Goal: Transaction & Acquisition: Book appointment/travel/reservation

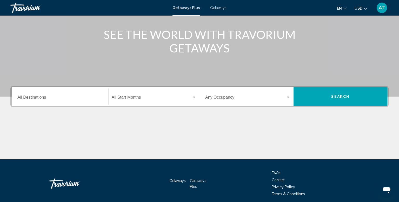
scroll to position [60, 0]
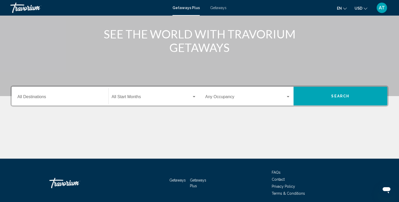
click at [79, 100] on div "Destination All Destinations" at bounding box center [59, 96] width 85 height 16
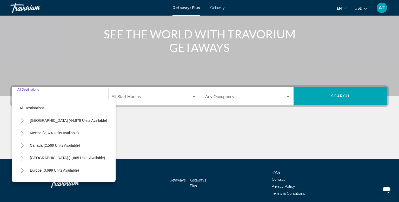
scroll to position [80, 0]
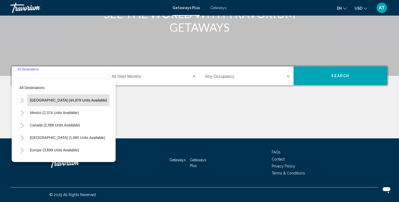
click at [66, 104] on button "United States (44,879 units available)" at bounding box center [68, 100] width 82 height 12
type input "**********"
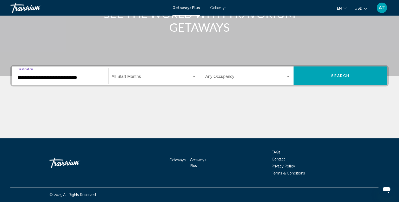
click at [310, 76] on button "Search" at bounding box center [340, 75] width 94 height 19
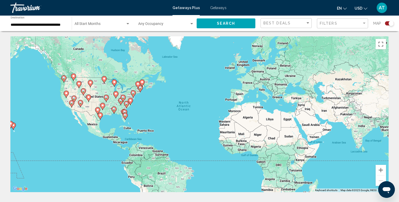
click at [131, 107] on div "To activate drag with keyboard, press Alt + Enter. Once in keyboard drag state,…" at bounding box center [199, 114] width 378 height 156
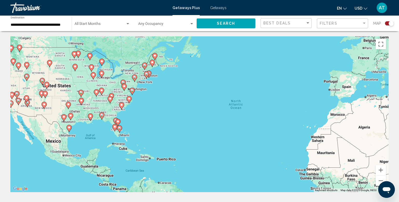
click at [131, 107] on div "To activate drag with keyboard, press Alt + Enter. Once in keyboard drag state,…" at bounding box center [199, 114] width 378 height 156
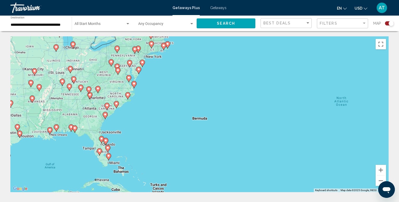
click at [126, 109] on div "To activate drag with keyboard, press Alt + Enter. Once in keyboard drag state,…" at bounding box center [199, 114] width 378 height 156
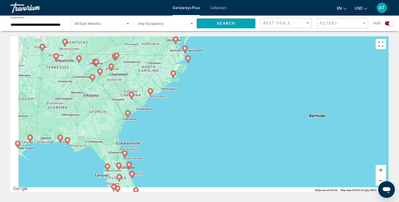
drag, startPoint x: 151, startPoint y: 97, endPoint x: 197, endPoint y: 85, distance: 48.2
click at [197, 85] on div "To activate drag with keyboard, press Alt + Enter. Once in keyboard drag state,…" at bounding box center [199, 114] width 378 height 156
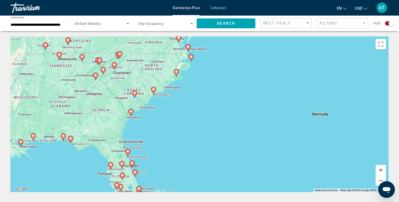
click at [197, 84] on div "To activate drag with keyboard, press Alt + Enter. Once in keyboard drag state,…" at bounding box center [199, 114] width 378 height 156
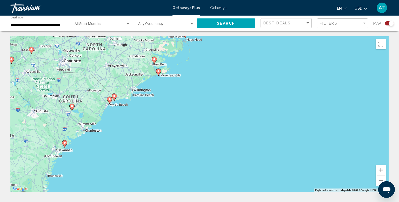
click at [166, 89] on div "To activate drag with keyboard, press Alt + Enter. Once in keyboard drag state,…" at bounding box center [199, 114] width 378 height 156
click at [167, 89] on div "To activate drag with keyboard, press Alt + Enter. Once in keyboard drag state,…" at bounding box center [199, 114] width 378 height 156
drag, startPoint x: 125, startPoint y: 108, endPoint x: 154, endPoint y: 106, distance: 29.4
click at [154, 106] on div "To activate drag with keyboard, press Alt + Enter. Once in keyboard drag state,…" at bounding box center [199, 114] width 378 height 156
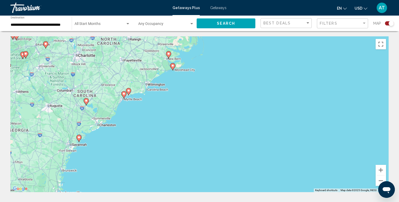
drag, startPoint x: 151, startPoint y: 105, endPoint x: 166, endPoint y: 99, distance: 16.2
click at [166, 99] on div "To activate drag with keyboard, press Alt + Enter. Once in keyboard drag state,…" at bounding box center [199, 114] width 378 height 156
click at [165, 98] on div "To activate drag with keyboard, press Alt + Enter. Once in keyboard drag state,…" at bounding box center [199, 114] width 378 height 156
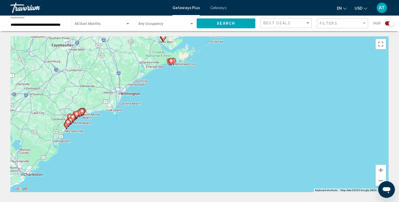
drag, startPoint x: 173, startPoint y: 71, endPoint x: 161, endPoint y: 95, distance: 27.5
click at [161, 96] on div "To activate drag with keyboard, press Alt + Enter. Once in keyboard drag state,…" at bounding box center [199, 114] width 378 height 156
click at [172, 62] on image "Main content" at bounding box center [170, 60] width 3 height 3
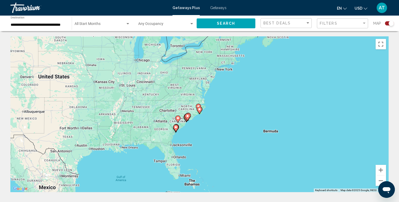
click at [199, 111] on icon "Main content" at bounding box center [199, 110] width 5 height 7
type input "**********"
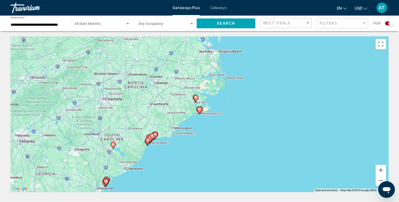
click at [386, 23] on div "Search widget" at bounding box center [389, 23] width 9 height 4
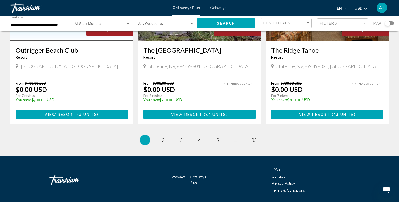
scroll to position [642, 0]
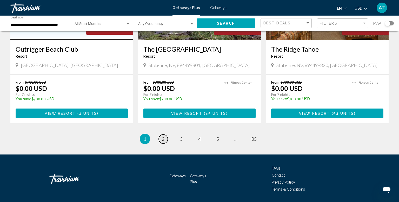
click at [163, 136] on span "2" at bounding box center [163, 139] width 3 height 6
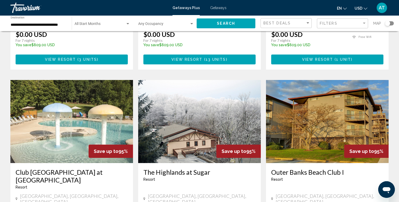
scroll to position [340, 0]
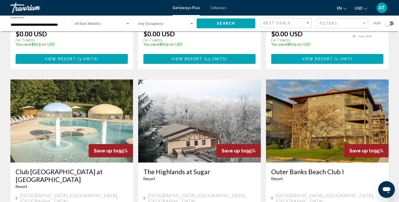
click at [389, 23] on div "Search widget" at bounding box center [387, 23] width 5 height 5
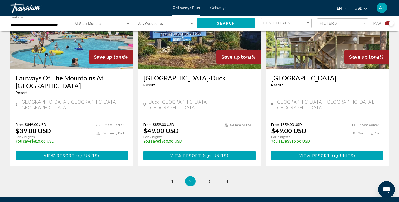
scroll to position [819, 0]
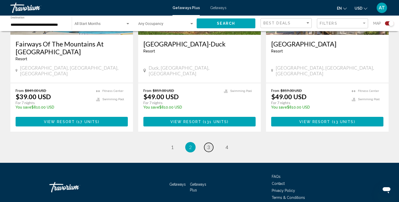
click at [209, 144] on span "3" at bounding box center [208, 147] width 3 height 6
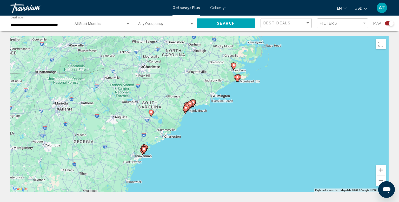
drag, startPoint x: 150, startPoint y: 157, endPoint x: 190, endPoint y: 122, distance: 52.6
click at [190, 122] on div "To activate drag with keyboard, press Alt + Enter. Once in keyboard drag state,…" at bounding box center [199, 114] width 378 height 156
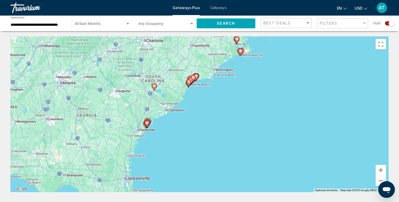
drag, startPoint x: 180, startPoint y: 148, endPoint x: 185, endPoint y: 117, distance: 31.8
click at [185, 117] on div "To activate drag with keyboard, press Alt + Enter. Once in keyboard drag state,…" at bounding box center [199, 114] width 378 height 156
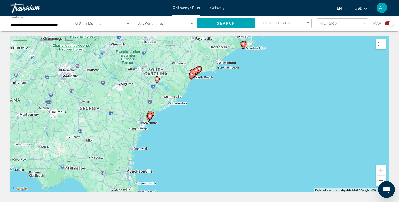
click at [170, 116] on div "To activate drag with keyboard, press Alt + Enter. Once in keyboard drag state,…" at bounding box center [199, 114] width 378 height 156
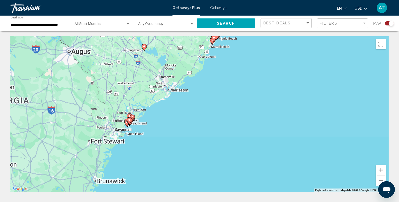
click at [162, 117] on div "To activate drag with keyboard, press Alt + Enter. Once in keyboard drag state,…" at bounding box center [199, 114] width 378 height 156
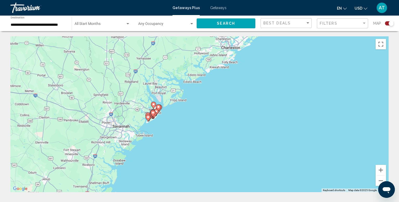
drag, startPoint x: 125, startPoint y: 118, endPoint x: 182, endPoint y: 102, distance: 59.7
click at [182, 102] on div "To activate drag with keyboard, press Alt + Enter. Once in keyboard drag state,…" at bounding box center [199, 114] width 378 height 156
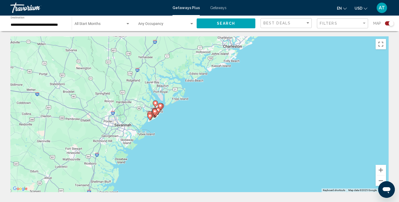
click at [166, 116] on div "To activate drag with keyboard, press Alt + Enter. Once in keyboard drag state,…" at bounding box center [199, 114] width 378 height 156
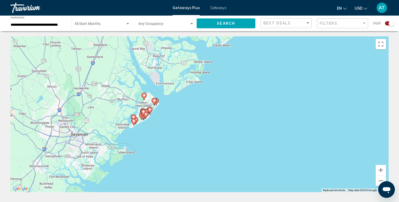
click at [165, 112] on div "To activate drag with keyboard, press Alt + Enter. Once in keyboard drag state,…" at bounding box center [199, 114] width 378 height 156
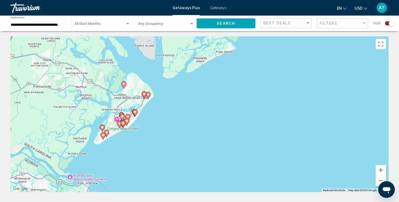
click at [163, 112] on div "To activate drag with keyboard, press Alt + Enter. Once in keyboard drag state,…" at bounding box center [199, 114] width 378 height 156
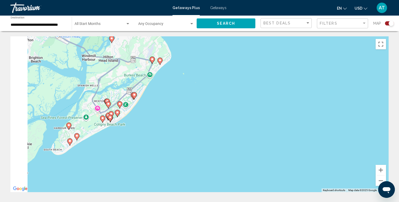
drag, startPoint x: 137, startPoint y: 124, endPoint x: 171, endPoint y: 97, distance: 43.3
click at [171, 97] on div "To activate drag with keyboard, press Alt + Enter. Once in keyboard drag state,…" at bounding box center [199, 114] width 378 height 156
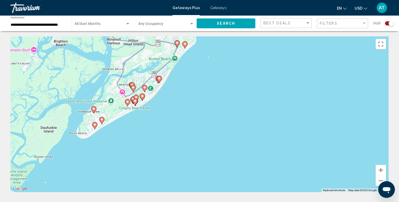
drag, startPoint x: 159, startPoint y: 104, endPoint x: 178, endPoint y: 91, distance: 22.2
click at [178, 91] on div "To activate drag with keyboard, press Alt + Enter. Once in keyboard drag state,…" at bounding box center [199, 114] width 378 height 156
click at [386, 23] on div "Search widget" at bounding box center [389, 23] width 9 height 4
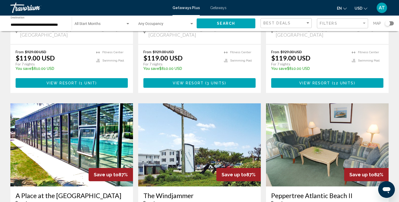
scroll to position [643, 0]
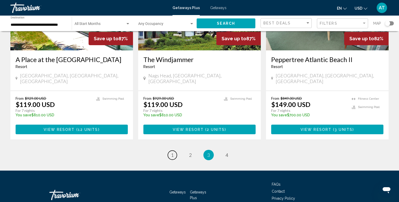
click at [174, 151] on link "page 1" at bounding box center [172, 155] width 9 height 9
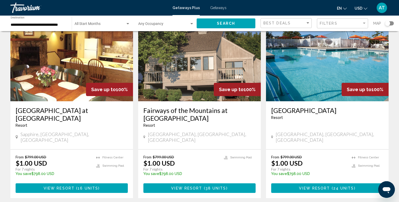
scroll to position [674, 0]
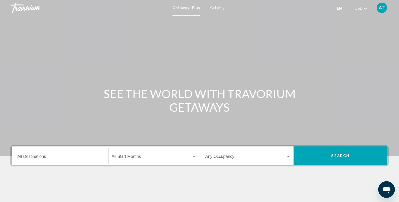
click at [57, 152] on div "Destination All Destinations" at bounding box center [59, 156] width 85 height 16
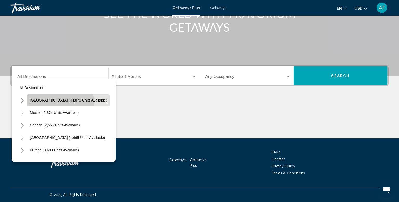
click at [49, 101] on span "United States (44,879 units available)" at bounding box center [68, 100] width 77 height 4
type input "**********"
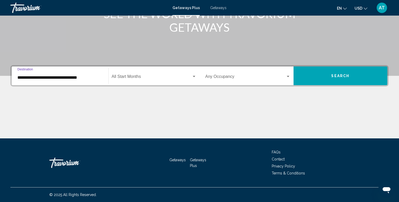
click at [144, 78] on span "Search widget" at bounding box center [152, 77] width 80 height 5
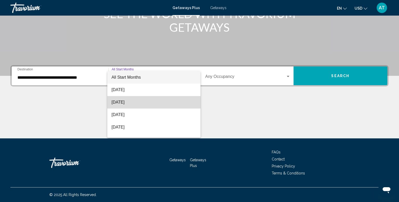
click at [138, 102] on span "September 2025" at bounding box center [153, 102] width 85 height 12
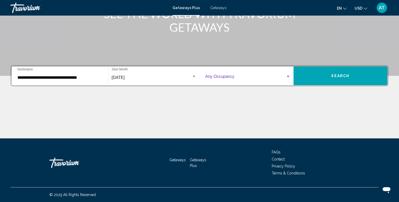
click at [260, 77] on span "Search widget" at bounding box center [245, 77] width 80 height 5
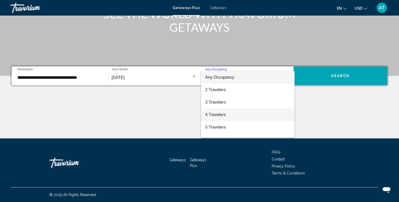
click at [233, 117] on span "4 Travelers" at bounding box center [247, 115] width 85 height 12
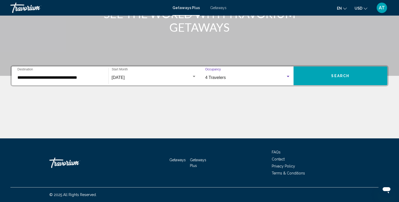
click at [328, 74] on button "Search" at bounding box center [340, 75] width 94 height 19
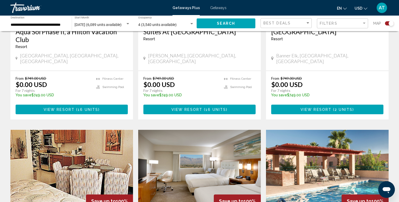
scroll to position [709, 0]
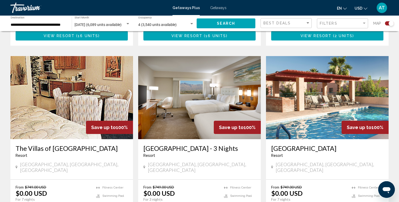
click at [339, 20] on div "Filters" at bounding box center [343, 24] width 47 height 10
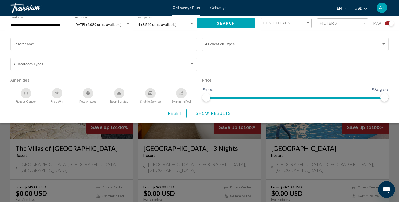
click at [45, 27] on div "**********" at bounding box center [39, 23] width 56 height 14
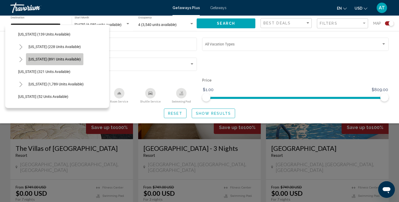
scroll to position [0, 1]
click at [51, 59] on span "North Carolina (891 units available)" at bounding box center [55, 59] width 52 height 4
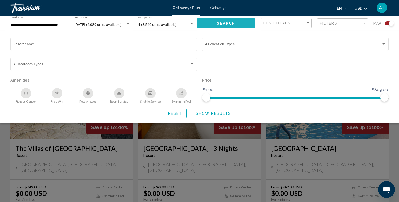
click at [244, 26] on button "Search" at bounding box center [226, 23] width 59 height 10
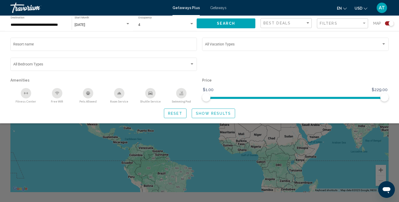
click at [218, 115] on button "Show Results" at bounding box center [213, 114] width 43 height 10
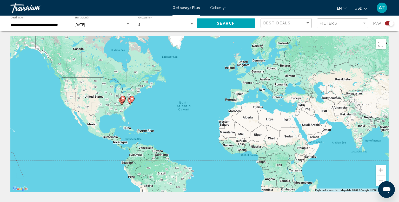
click at [387, 24] on div "Search widget" at bounding box center [389, 23] width 9 height 4
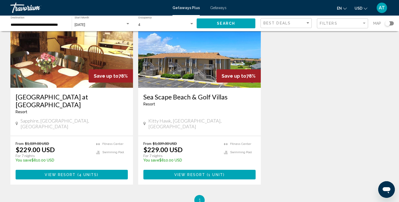
scroll to position [666, 0]
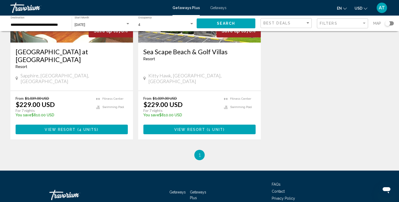
click at [389, 24] on div "Search widget" at bounding box center [387, 23] width 5 height 5
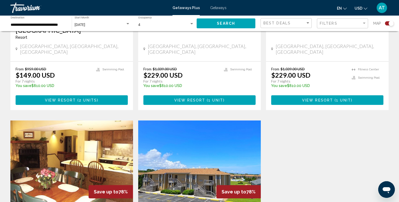
scroll to position [827, 0]
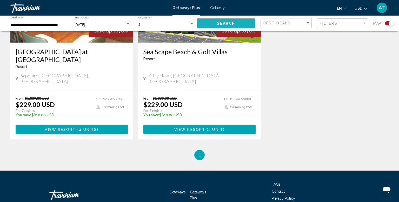
click at [232, 22] on span "Search" at bounding box center [226, 24] width 18 height 4
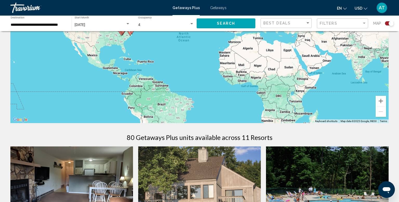
scroll to position [0, 0]
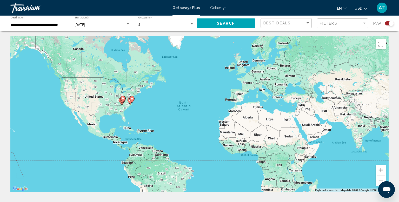
click at [53, 23] on input "**********" at bounding box center [39, 25] width 56 height 4
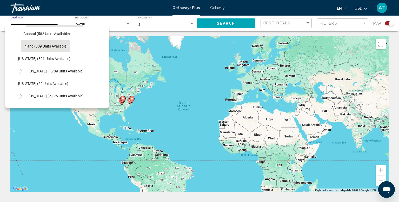
scroll to position [378, 0]
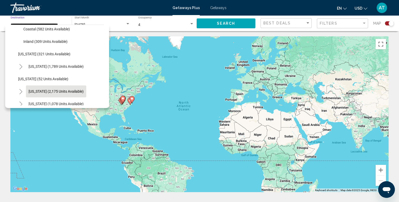
click at [38, 87] on button "South Carolina (2,175 units available)" at bounding box center [56, 91] width 60 height 12
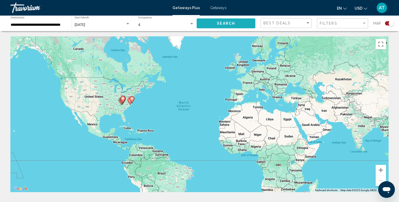
click at [246, 24] on button "Search" at bounding box center [226, 23] width 59 height 10
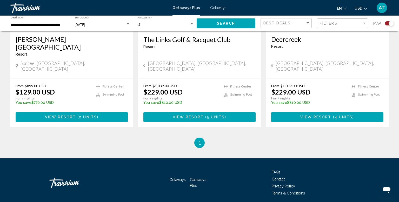
scroll to position [459, 0]
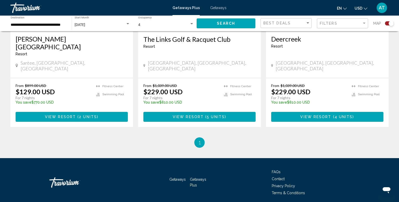
click at [46, 26] on input "**********" at bounding box center [39, 25] width 56 height 4
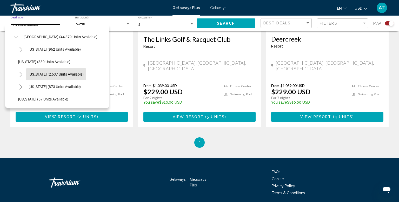
scroll to position [0, 0]
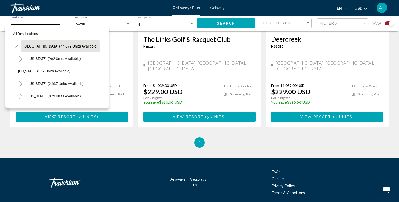
click at [56, 45] on span "United States (44,879 units available)" at bounding box center [60, 46] width 74 height 4
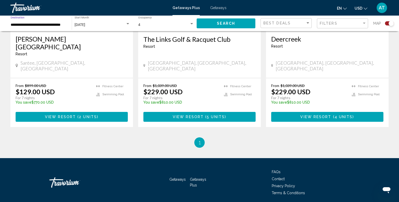
click at [51, 25] on input "**********" at bounding box center [39, 25] width 56 height 4
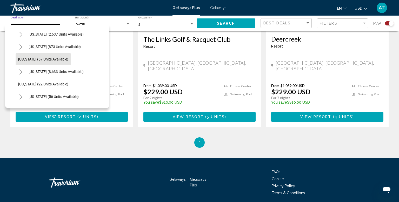
scroll to position [71, 0]
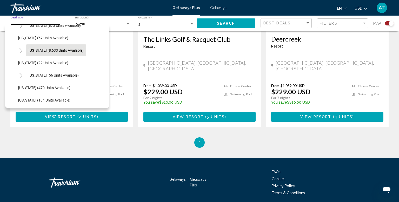
click at [57, 51] on span "Florida (8,633 units available)" at bounding box center [56, 50] width 55 height 4
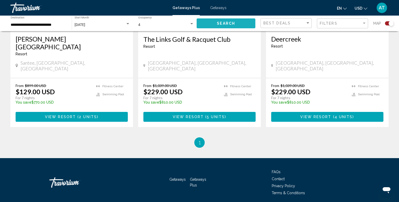
click at [226, 25] on span "Search" at bounding box center [226, 24] width 18 height 4
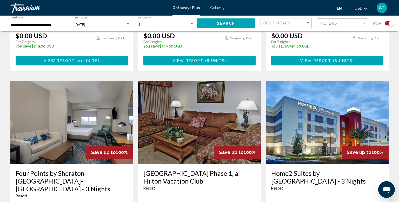
scroll to position [714, 0]
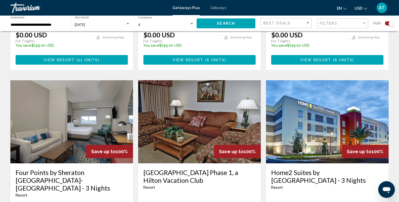
click at [37, 25] on input "**********" at bounding box center [39, 25] width 56 height 4
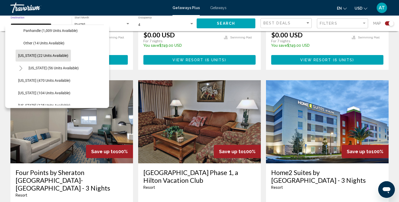
scroll to position [144, 0]
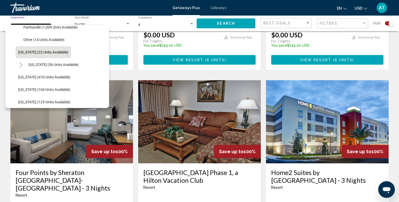
click at [48, 54] on button "Georgia (22 units available)" at bounding box center [43, 52] width 55 height 12
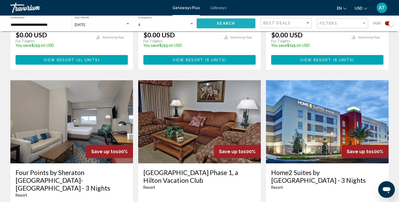
click at [228, 22] on span "Search" at bounding box center [226, 24] width 18 height 4
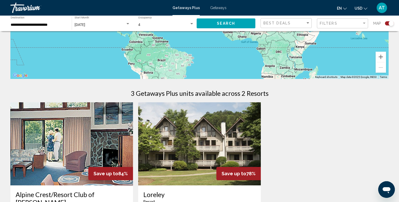
scroll to position [168, 0]
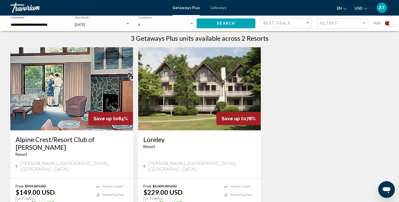
click at [51, 24] on input "**********" at bounding box center [39, 25] width 56 height 4
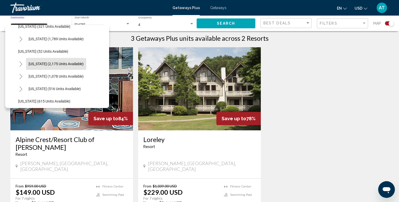
scroll to position [380, 0]
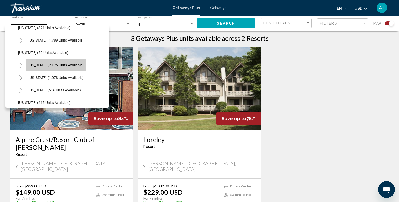
click at [55, 65] on span "South Carolina (2,175 units available)" at bounding box center [56, 65] width 55 height 4
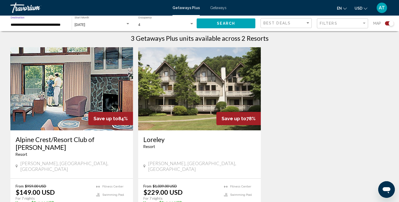
click at [214, 23] on button "Search" at bounding box center [226, 23] width 59 height 10
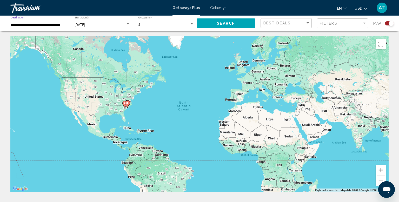
click at [48, 26] on input "**********" at bounding box center [39, 25] width 56 height 4
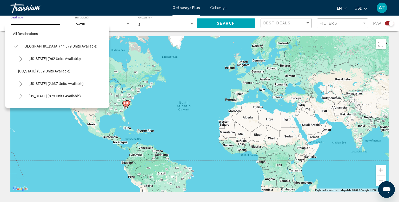
scroll to position [380, 0]
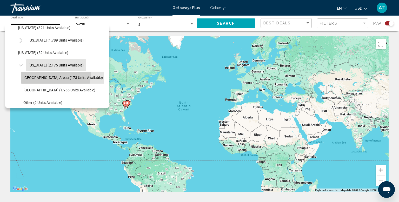
click at [47, 73] on button "Hilton Head Areaa (173 units available)" at bounding box center [63, 78] width 85 height 12
type input "**********"
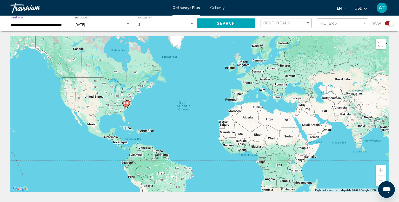
click at [225, 26] on button "Search" at bounding box center [226, 23] width 59 height 10
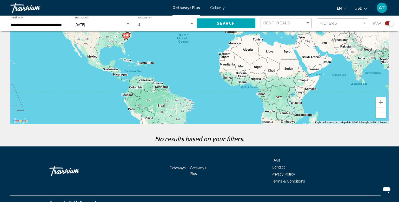
scroll to position [67, 0]
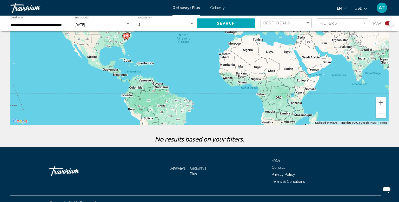
click at [115, 23] on div "September 2025" at bounding box center [100, 25] width 51 height 4
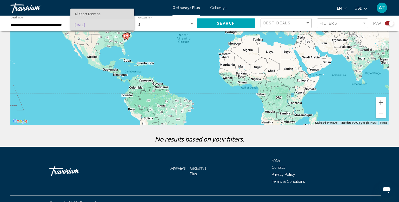
click at [107, 13] on span "All Start Months" at bounding box center [103, 14] width 56 height 11
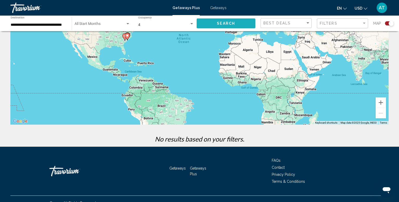
click at [210, 22] on button "Search" at bounding box center [226, 23] width 59 height 10
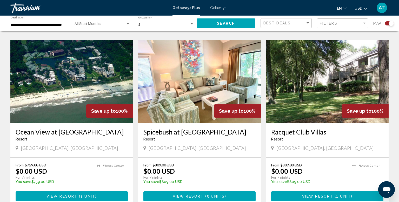
scroll to position [361, 0]
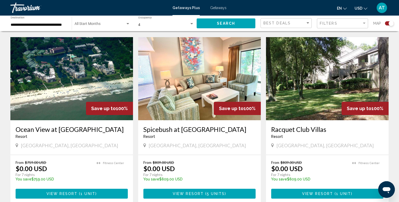
click at [68, 192] on span "View Resort" at bounding box center [61, 194] width 31 height 4
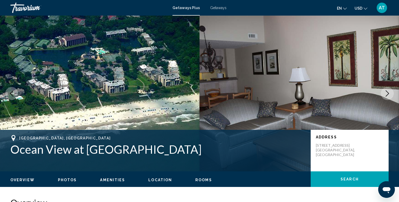
click at [383, 92] on button "Next image" at bounding box center [387, 93] width 13 height 13
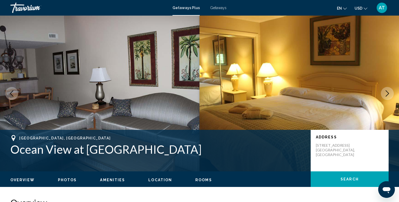
click at [389, 92] on icon "Next image" at bounding box center [387, 93] width 6 height 6
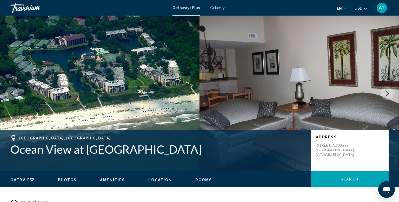
click at [386, 95] on icon "Next image" at bounding box center [387, 93] width 6 height 6
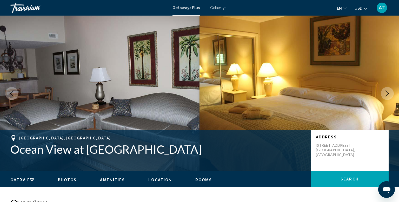
click at [386, 95] on icon "Next image" at bounding box center [387, 93] width 6 height 6
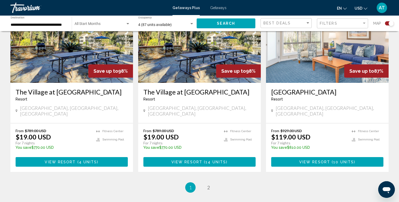
scroll to position [761, 0]
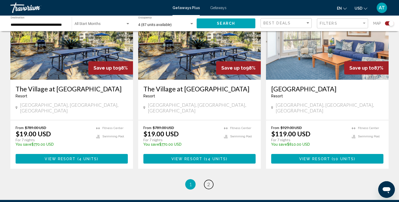
click at [206, 180] on link "page 2" at bounding box center [208, 184] width 9 height 9
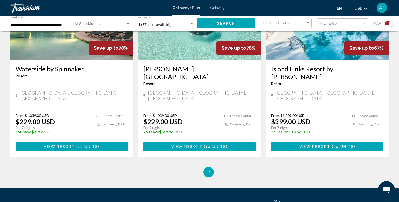
scroll to position [804, 0]
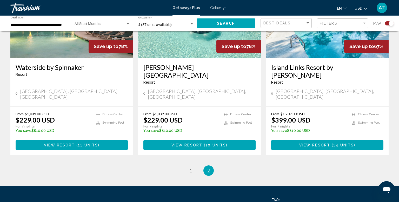
click at [43, 24] on input "**********" at bounding box center [39, 25] width 56 height 4
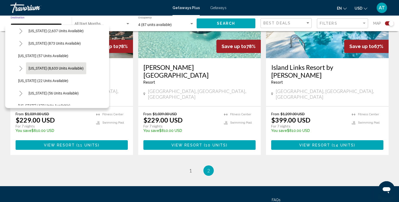
scroll to position [52, 0]
click at [61, 68] on span "Florida (8,633 units available)" at bounding box center [56, 69] width 55 height 4
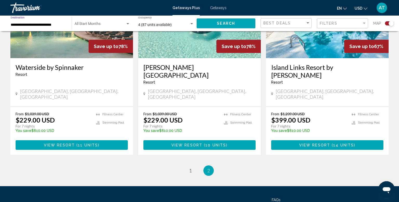
click at [42, 25] on input "**********" at bounding box center [39, 25] width 56 height 4
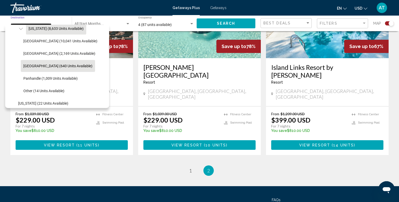
scroll to position [93, 0]
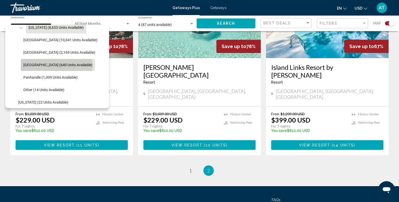
click at [56, 66] on span "West Coast (640 units available)" at bounding box center [57, 65] width 69 height 4
type input "**********"
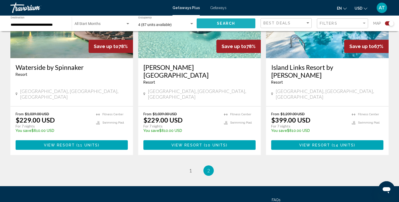
click at [216, 22] on button "Search" at bounding box center [226, 23] width 59 height 10
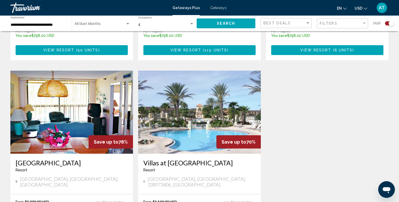
scroll to position [537, 0]
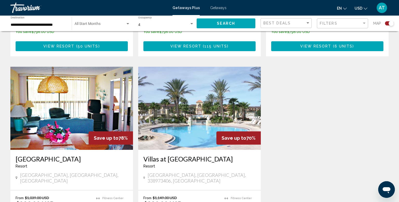
click at [205, 98] on img "Main content" at bounding box center [199, 108] width 123 height 83
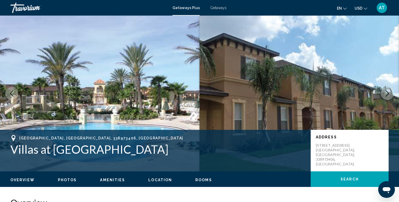
click at [386, 96] on icon "Next image" at bounding box center [386, 93] width 3 height 6
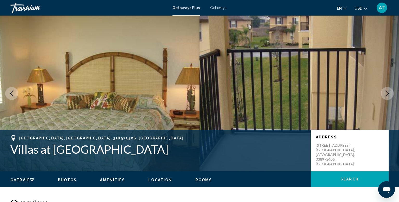
click at [386, 96] on icon "Next image" at bounding box center [386, 93] width 3 height 6
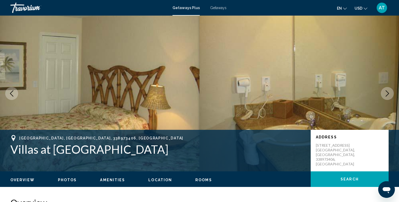
click at [386, 96] on icon "Next image" at bounding box center [386, 93] width 3 height 6
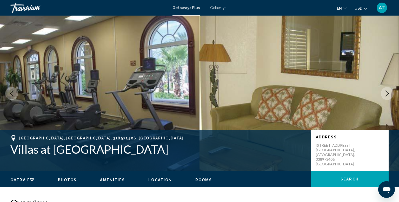
click at [386, 96] on icon "Next image" at bounding box center [386, 93] width 3 height 6
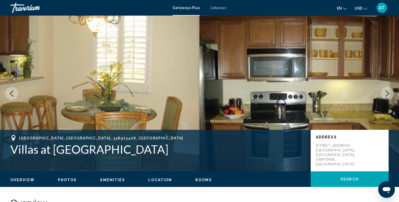
click at [386, 96] on icon "Next image" at bounding box center [386, 93] width 3 height 6
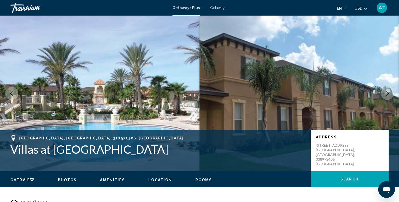
click at [386, 96] on icon "Next image" at bounding box center [386, 93] width 3 height 6
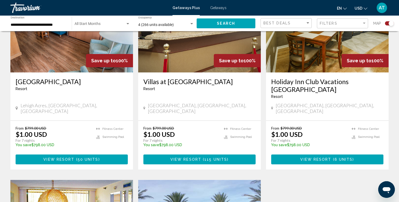
scroll to position [493, 0]
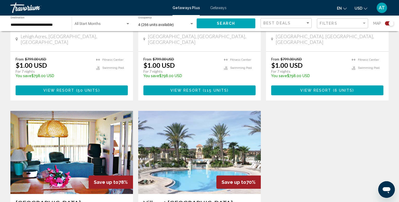
click at [22, 27] on div "**********" at bounding box center [39, 23] width 56 height 14
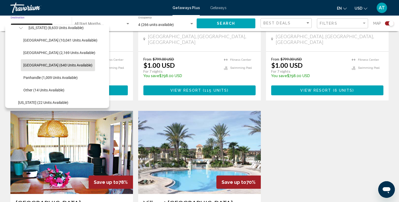
click at [23, 24] on input "**********" at bounding box center [39, 25] width 56 height 4
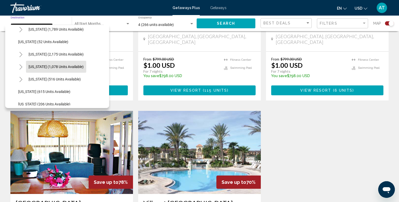
scroll to position [452, 0]
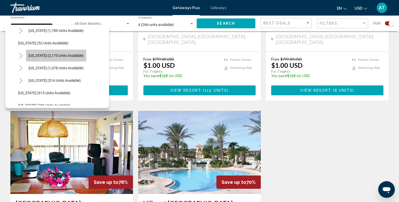
click at [64, 56] on span "South Carolina (2,175 units available)" at bounding box center [56, 55] width 55 height 4
type input "**********"
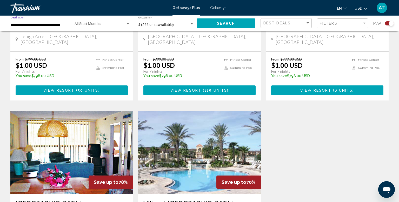
click at [226, 22] on span "Search" at bounding box center [226, 24] width 18 height 4
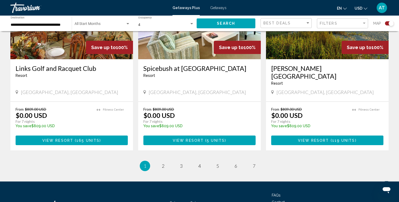
scroll to position [800, 0]
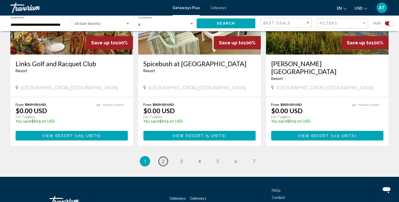
click at [165, 157] on link "page 2" at bounding box center [163, 161] width 9 height 9
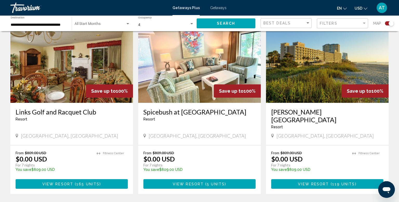
scroll to position [764, 0]
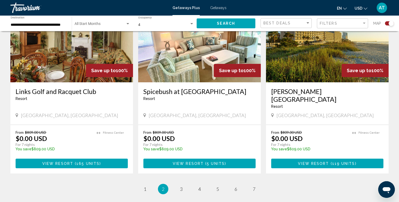
click at [326, 161] on span "View Resort" at bounding box center [313, 163] width 31 height 4
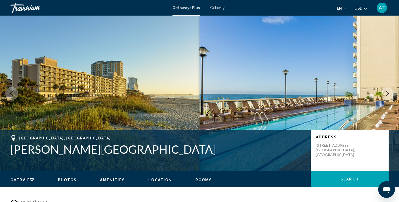
click at [384, 98] on button "Next image" at bounding box center [387, 93] width 13 height 13
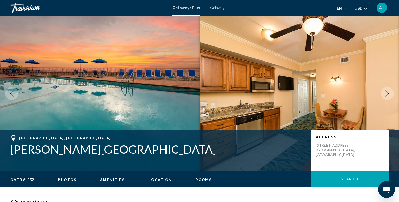
click at [384, 98] on button "Next image" at bounding box center [387, 93] width 13 height 13
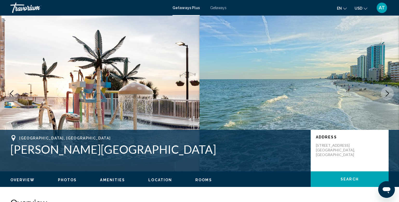
click at [384, 98] on button "Next image" at bounding box center [387, 93] width 13 height 13
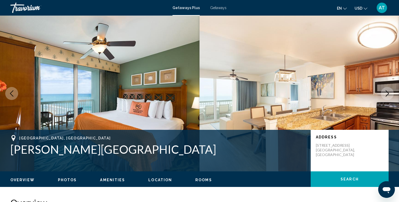
click at [384, 98] on button "Next image" at bounding box center [387, 93] width 13 height 13
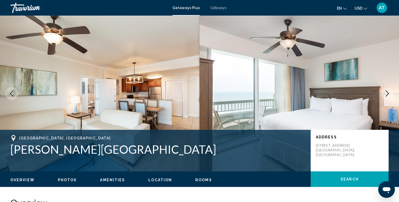
click at [384, 98] on button "Next image" at bounding box center [387, 93] width 13 height 13
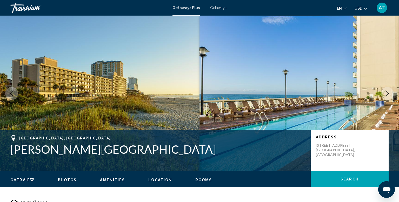
click at [384, 98] on button "Next image" at bounding box center [387, 93] width 13 height 13
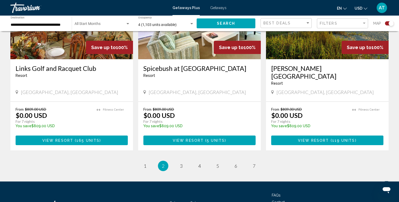
scroll to position [798, 0]
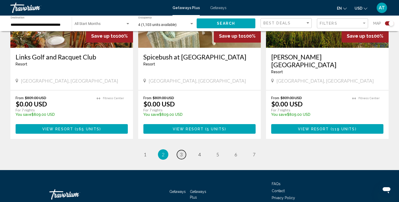
click at [183, 150] on link "page 3" at bounding box center [181, 154] width 9 height 9
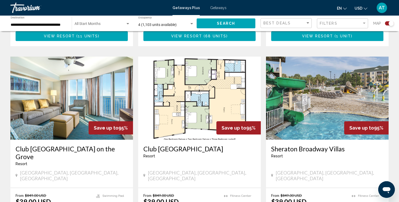
scroll to position [546, 0]
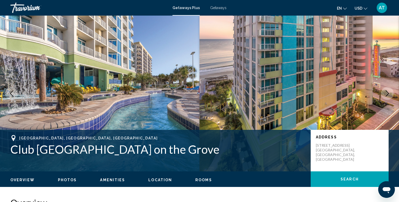
click at [388, 97] on button "Next image" at bounding box center [387, 93] width 13 height 13
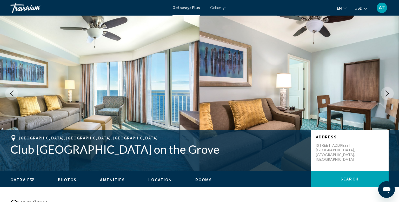
click at [388, 97] on button "Next image" at bounding box center [387, 93] width 13 height 13
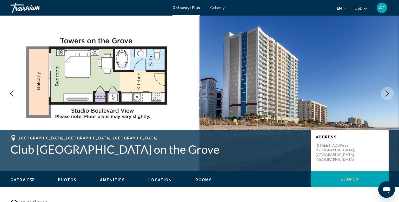
click at [388, 97] on button "Next image" at bounding box center [387, 93] width 13 height 13
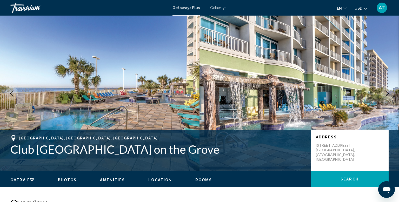
click at [388, 97] on button "Next image" at bounding box center [387, 93] width 13 height 13
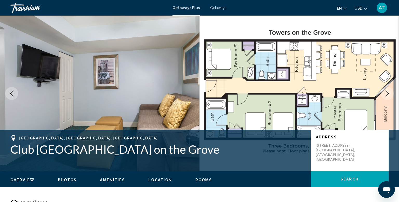
click at [388, 97] on button "Next image" at bounding box center [387, 93] width 13 height 13
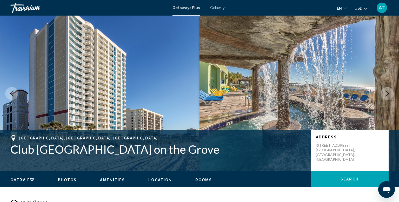
click at [389, 97] on button "Next image" at bounding box center [387, 93] width 13 height 13
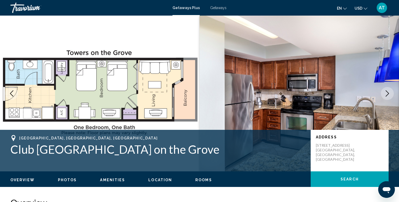
click at [389, 97] on button "Next image" at bounding box center [387, 93] width 13 height 13
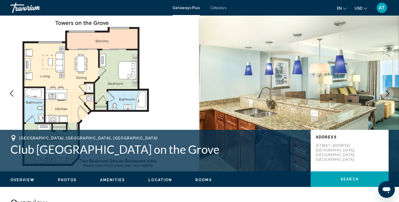
click at [389, 97] on button "Next image" at bounding box center [387, 93] width 13 height 13
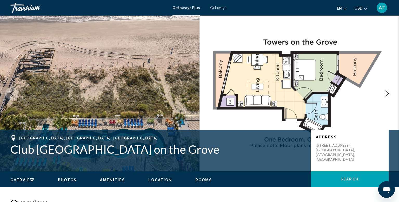
click at [389, 97] on button "Next image" at bounding box center [387, 93] width 13 height 13
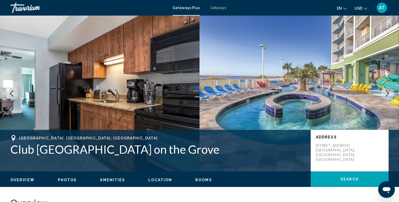
click at [390, 95] on icon "Next image" at bounding box center [387, 93] width 6 height 6
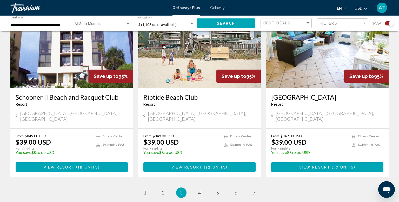
scroll to position [793, 0]
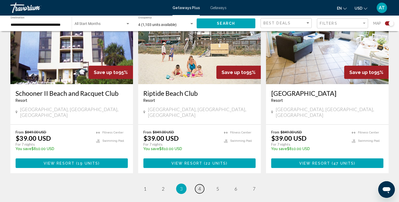
click at [200, 186] on span "4" at bounding box center [199, 189] width 3 height 6
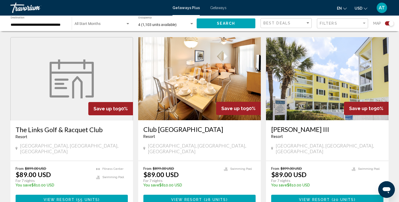
scroll to position [804, 0]
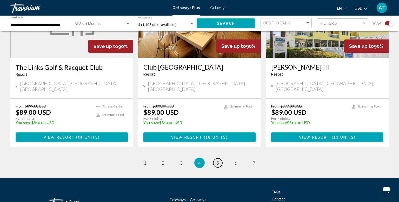
click at [217, 160] on span "5" at bounding box center [217, 163] width 3 height 6
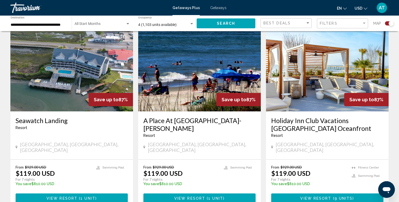
scroll to position [572, 0]
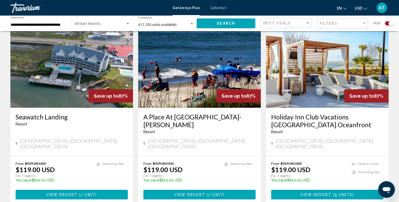
click at [312, 193] on span "View Resort" at bounding box center [315, 195] width 31 height 4
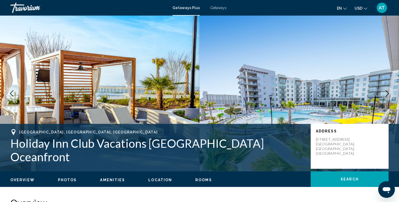
click at [383, 95] on button "Next image" at bounding box center [387, 93] width 13 height 13
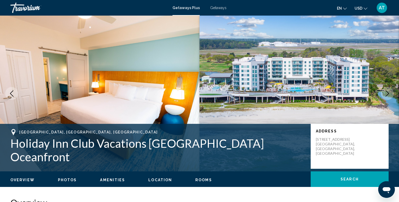
click at [383, 95] on button "Next image" at bounding box center [387, 93] width 13 height 13
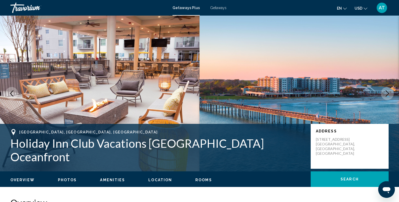
click at [383, 95] on button "Next image" at bounding box center [387, 93] width 13 height 13
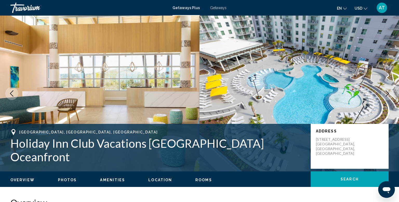
click at [383, 95] on button "Next image" at bounding box center [387, 93] width 13 height 13
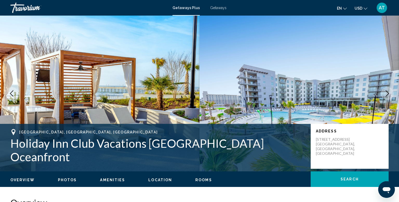
click at [383, 95] on button "Next image" at bounding box center [387, 93] width 13 height 13
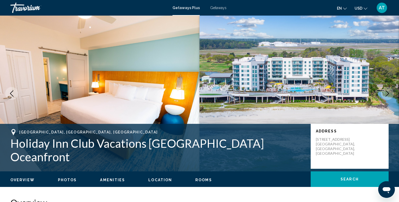
click at [383, 95] on button "Next image" at bounding box center [387, 93] width 13 height 13
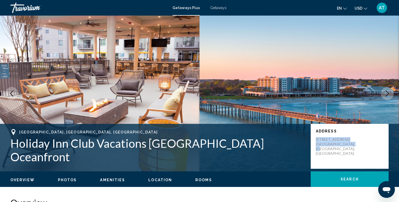
drag, startPoint x: 315, startPoint y: 145, endPoint x: 353, endPoint y: 153, distance: 39.0
click at [353, 153] on div "Address 3090 Springmaid Blvd Myrtle Beach, SC, USA" at bounding box center [349, 146] width 78 height 45
copy p "3090 Springmaid Blvd Myrtle Beach, SC, USA"
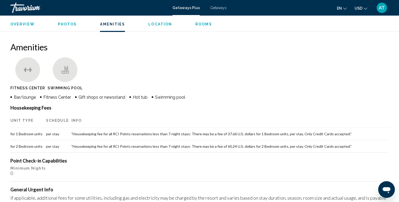
scroll to position [395, 0]
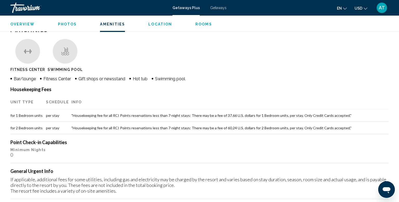
click at [32, 126] on td "for 2 Bedroom units" at bounding box center [28, 128] width 36 height 12
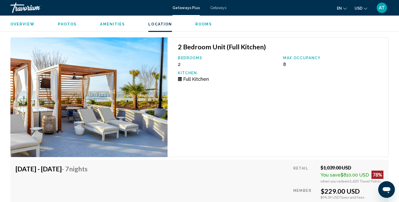
scroll to position [771, 0]
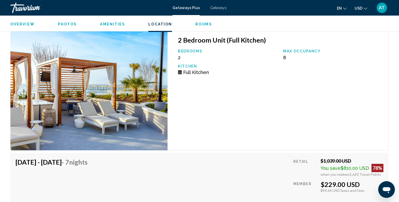
click at [198, 74] on span "Full Kitchen" at bounding box center [196, 72] width 26 height 5
click at [145, 79] on img "Main content" at bounding box center [88, 91] width 157 height 120
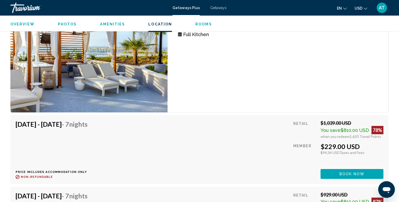
scroll to position [807, 0]
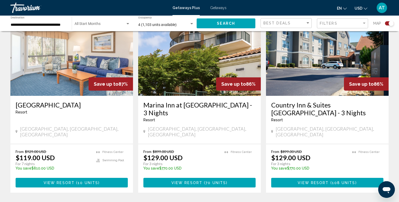
scroll to position [827, 0]
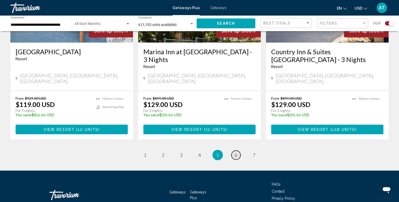
click at [238, 151] on link "page 6" at bounding box center [235, 155] width 9 height 9
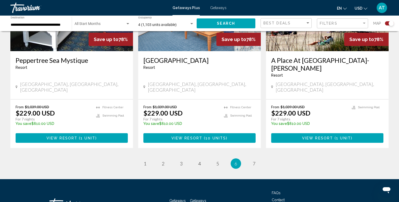
scroll to position [811, 0]
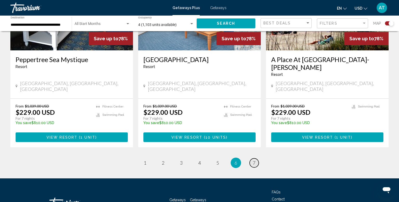
click at [252, 158] on link "page 7" at bounding box center [253, 162] width 9 height 9
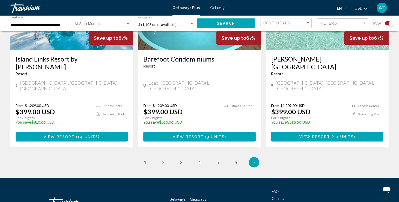
scroll to position [255, 0]
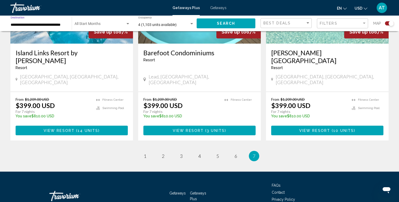
click at [41, 24] on input "**********" at bounding box center [39, 25] width 56 height 4
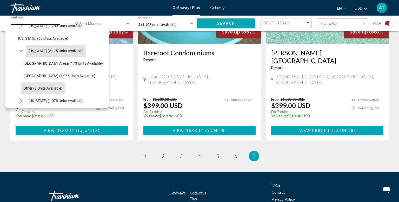
scroll to position [395, 0]
click at [50, 86] on span "Other (9 units available)" at bounding box center [42, 88] width 39 height 4
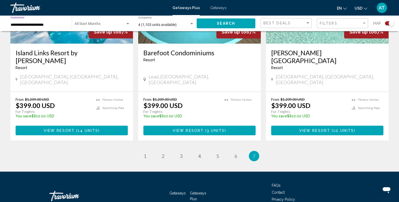
click at [231, 25] on span "Search" at bounding box center [226, 24] width 18 height 4
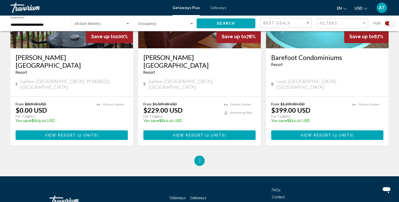
scroll to position [274, 0]
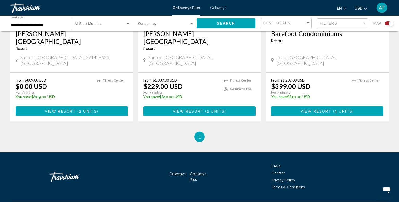
click at [51, 23] on input "**********" at bounding box center [39, 25] width 56 height 4
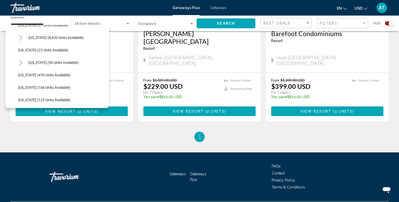
scroll to position [80, 0]
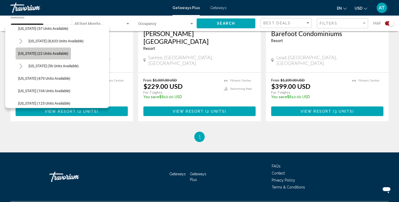
click at [49, 54] on span "Georgia (22 units available)" at bounding box center [43, 53] width 50 height 4
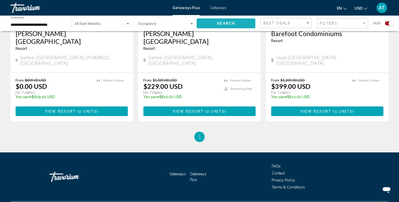
click at [216, 23] on button "Search" at bounding box center [226, 23] width 59 height 10
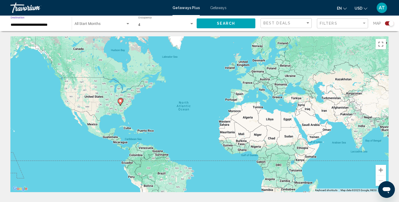
click at [52, 25] on input "**********" at bounding box center [39, 25] width 56 height 4
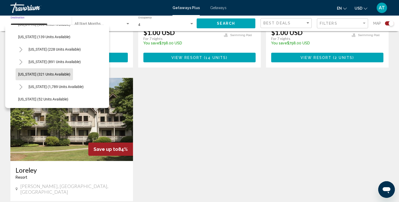
scroll to position [341, 0]
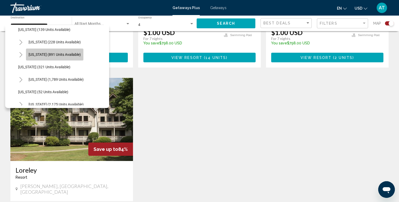
click at [49, 55] on span "North Carolina (891 units available)" at bounding box center [55, 54] width 52 height 4
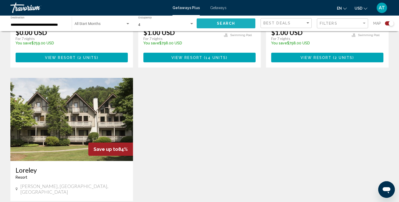
click at [222, 22] on span "Search" at bounding box center [226, 24] width 18 height 4
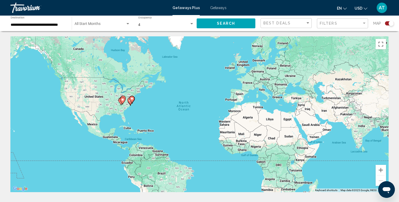
click at [53, 26] on input "**********" at bounding box center [39, 25] width 56 height 4
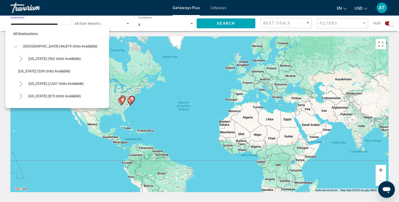
scroll to position [330, 0]
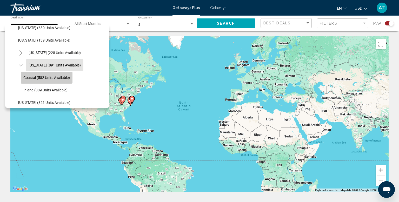
click at [49, 75] on button "Coastal (582 units available)" at bounding box center [47, 78] width 52 height 12
type input "**********"
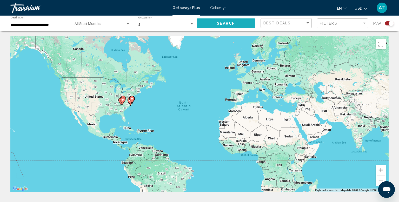
click at [216, 21] on button "Search" at bounding box center [226, 23] width 59 height 10
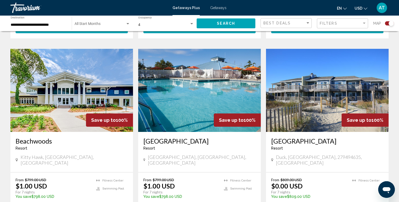
scroll to position [351, 0]
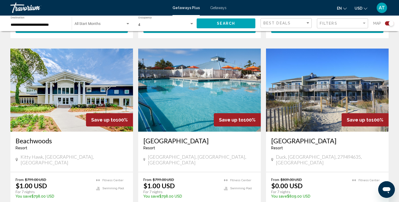
click at [64, 101] on img "Main content" at bounding box center [71, 90] width 123 height 83
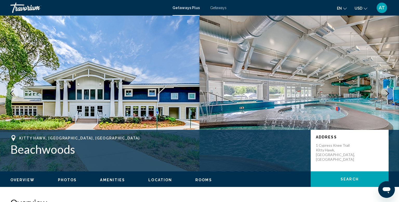
click at [385, 93] on icon "Next image" at bounding box center [387, 93] width 6 height 6
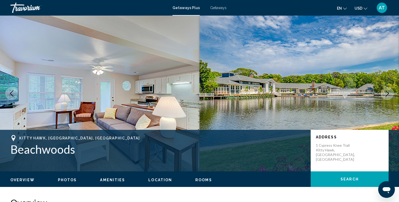
click at [385, 93] on icon "Next image" at bounding box center [387, 93] width 6 height 6
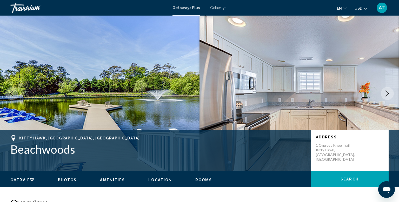
click at [385, 93] on icon "Next image" at bounding box center [387, 93] width 6 height 6
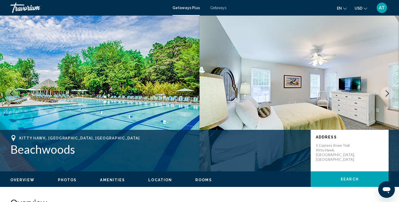
click at [385, 93] on icon "Next image" at bounding box center [387, 93] width 6 height 6
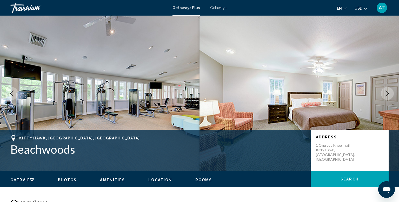
click at [385, 93] on icon "Next image" at bounding box center [387, 93] width 6 height 6
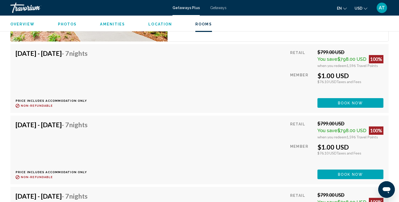
scroll to position [1168, 0]
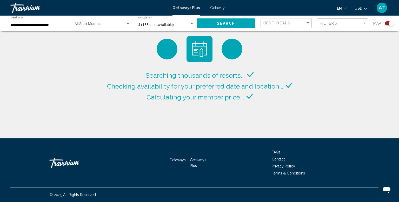
click at [91, 23] on div "Start Month All Start Months" at bounding box center [103, 23] width 56 height 14
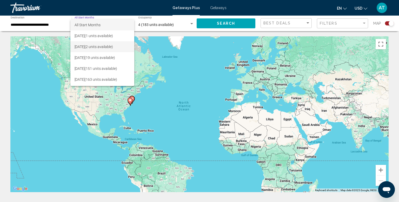
click at [89, 46] on span "September 2025 (2 units available)" at bounding box center [103, 46] width 56 height 11
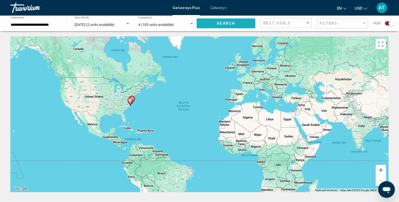
click at [219, 23] on span "Search" at bounding box center [226, 24] width 18 height 4
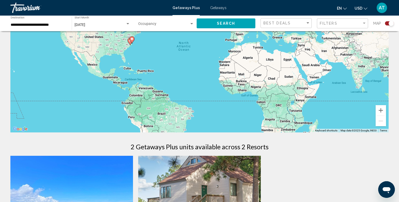
scroll to position [119, 0]
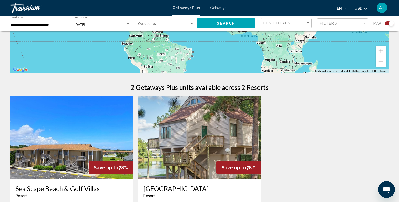
click at [48, 26] on input "**********" at bounding box center [39, 25] width 56 height 4
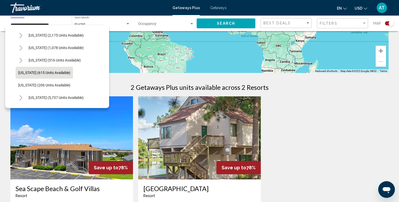
scroll to position [438, 0]
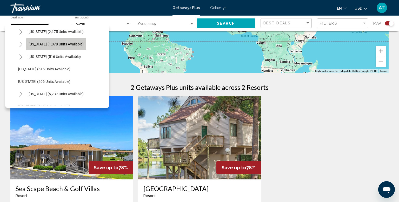
click at [60, 46] on span "Tennessee (1,078 units available)" at bounding box center [56, 44] width 55 height 4
type input "**********"
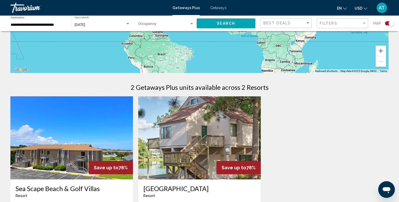
click at [218, 23] on span "Search" at bounding box center [226, 24] width 18 height 4
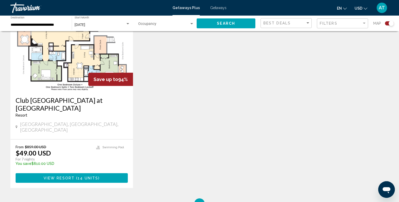
scroll to position [201, 0]
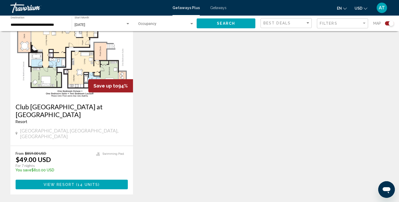
click at [101, 60] on img "Main content" at bounding box center [71, 56] width 123 height 83
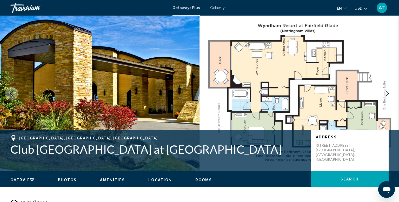
click at [389, 96] on icon "Next image" at bounding box center [387, 93] width 6 height 6
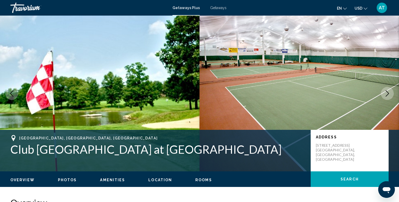
click at [389, 96] on icon "Next image" at bounding box center [387, 93] width 6 height 6
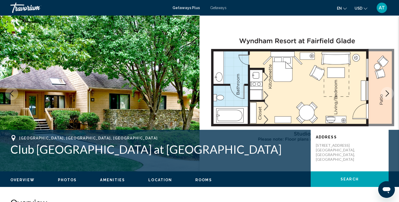
click at [389, 96] on icon "Next image" at bounding box center [387, 93] width 6 height 6
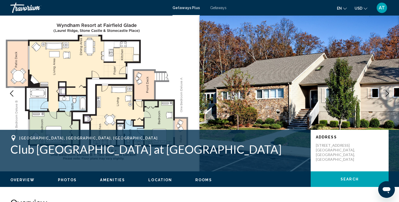
click at [389, 96] on icon "Next image" at bounding box center [387, 93] width 6 height 6
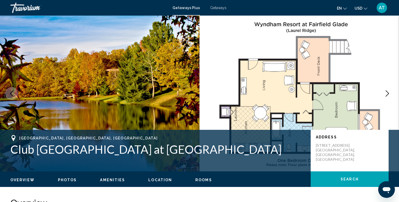
click at [389, 96] on icon "Next image" at bounding box center [387, 93] width 6 height 6
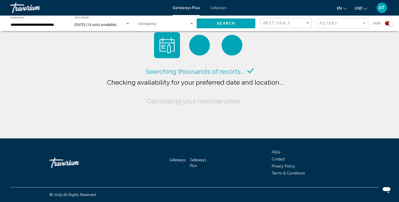
click at [16, 24] on input "**********" at bounding box center [39, 25] width 56 height 4
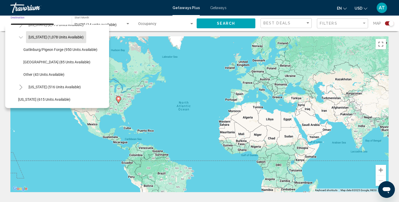
scroll to position [421, 0]
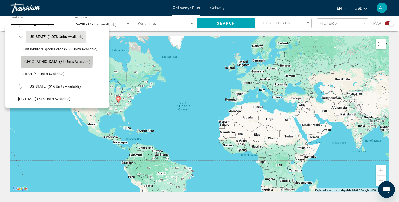
click at [56, 58] on button "Nashville (85 units available)" at bounding box center [57, 62] width 72 height 12
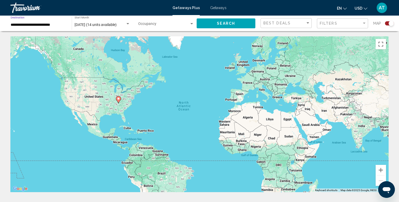
click at [221, 25] on button "Search" at bounding box center [226, 23] width 59 height 10
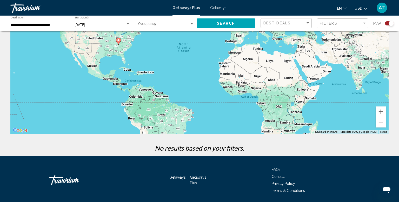
scroll to position [76, 0]
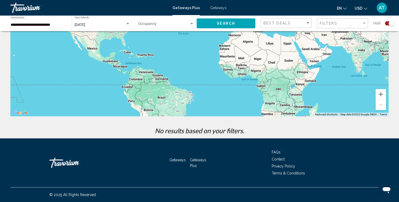
click at [40, 28] on div "**********" at bounding box center [39, 23] width 56 height 14
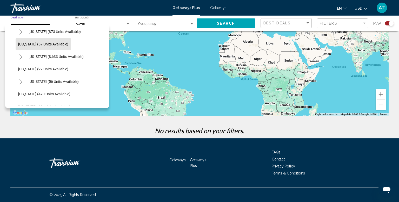
scroll to position [67, 0]
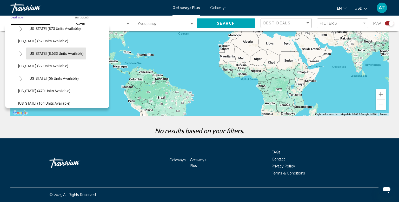
click at [61, 55] on span "Florida (8,633 units available)" at bounding box center [56, 53] width 55 height 4
type input "**********"
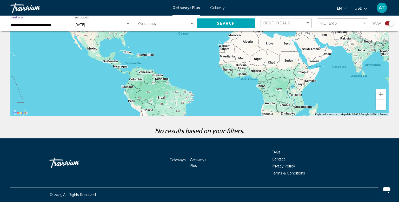
click at [212, 23] on button "Search" at bounding box center [226, 23] width 59 height 10
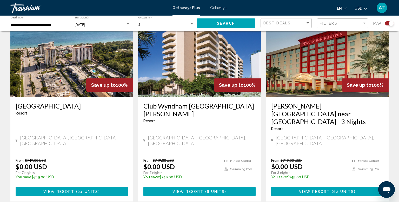
scroll to position [558, 0]
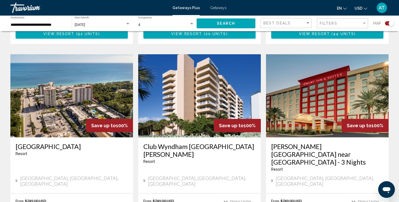
click at [85, 75] on img "Main content" at bounding box center [71, 95] width 123 height 83
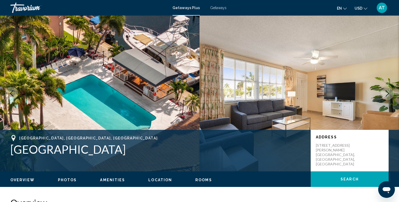
click at [388, 94] on icon "Next image" at bounding box center [386, 93] width 3 height 6
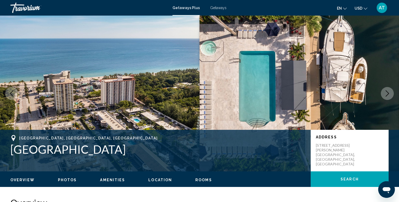
click at [388, 94] on icon "Next image" at bounding box center [386, 93] width 3 height 6
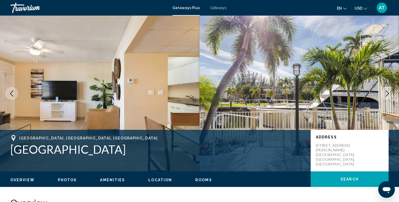
click at [388, 94] on icon "Next image" at bounding box center [386, 93] width 3 height 6
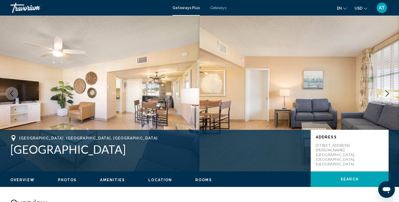
click at [388, 94] on icon "Next image" at bounding box center [386, 93] width 3 height 6
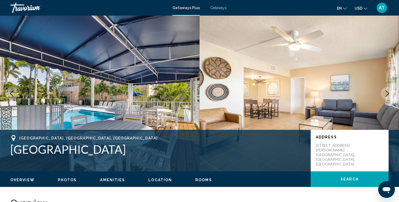
click at [388, 94] on icon "Next image" at bounding box center [386, 93] width 3 height 6
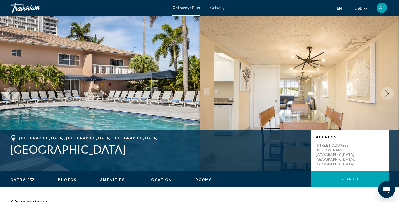
click at [388, 94] on icon "Next image" at bounding box center [386, 93] width 3 height 6
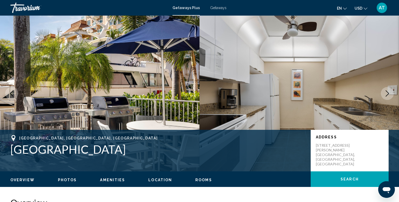
click at [388, 94] on icon "Next image" at bounding box center [386, 93] width 3 height 6
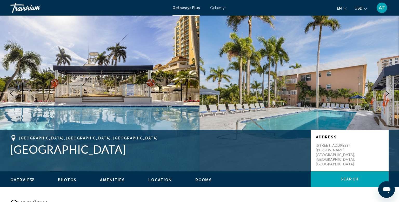
click at [388, 94] on icon "Next image" at bounding box center [386, 93] width 3 height 6
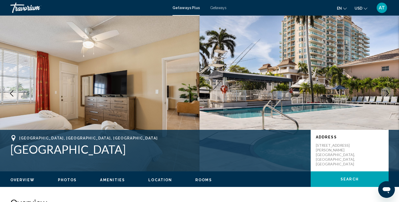
click at [388, 94] on icon "Next image" at bounding box center [386, 93] width 3 height 6
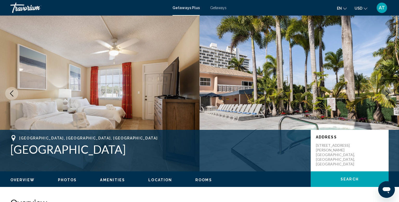
click at [388, 94] on icon "Next image" at bounding box center [386, 93] width 3 height 6
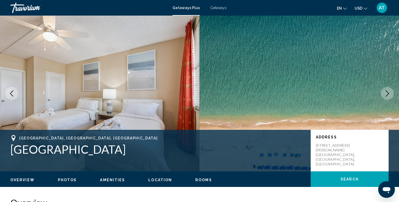
click at [388, 94] on icon "Next image" at bounding box center [386, 93] width 3 height 6
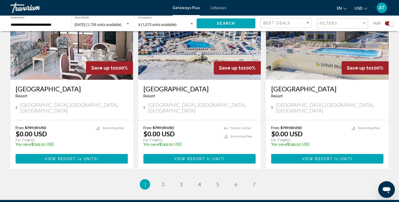
scroll to position [835, 0]
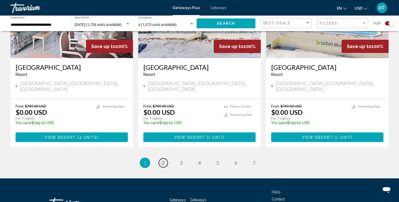
click at [165, 158] on link "page 2" at bounding box center [163, 162] width 9 height 9
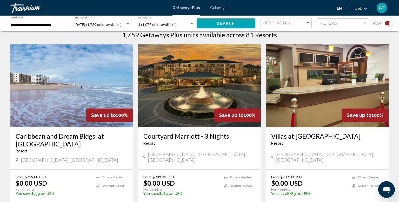
scroll to position [172, 0]
click at [51, 24] on input "**********" at bounding box center [39, 25] width 56 height 4
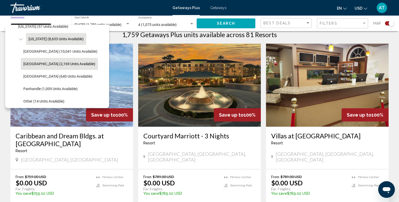
scroll to position [87, 0]
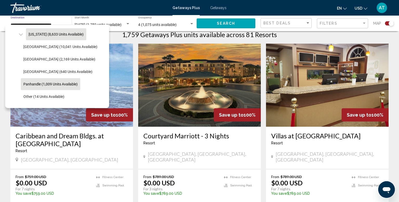
click at [40, 84] on span "Panhandle (1,009 units available)" at bounding box center [50, 84] width 54 height 4
type input "**********"
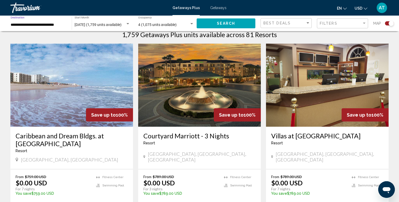
click at [205, 22] on button "Search" at bounding box center [226, 23] width 59 height 10
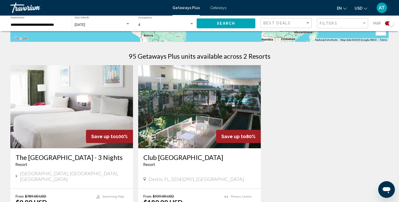
scroll to position [154, 0]
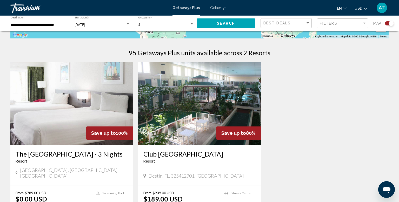
click at [57, 84] on img "Main content" at bounding box center [71, 103] width 123 height 83
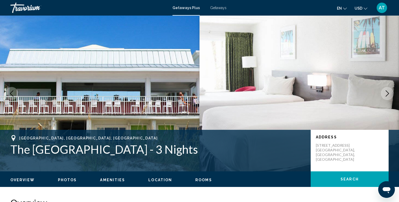
click at [385, 96] on icon "Next image" at bounding box center [386, 93] width 3 height 6
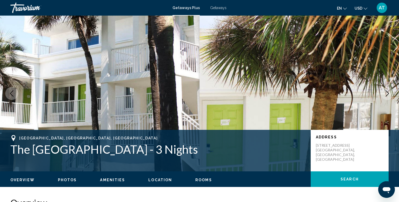
click at [386, 96] on icon "Next image" at bounding box center [387, 93] width 6 height 6
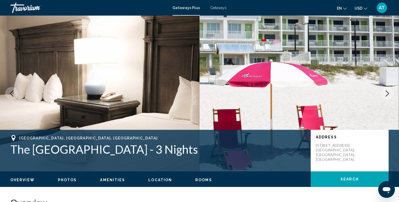
click at [386, 94] on icon "Next image" at bounding box center [387, 93] width 6 height 6
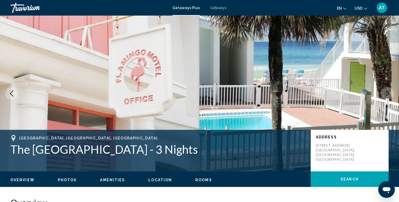
click at [386, 94] on icon "Next image" at bounding box center [387, 93] width 6 height 6
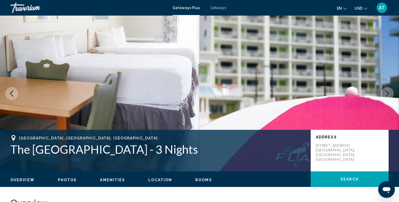
click at [386, 94] on icon "Next image" at bounding box center [387, 93] width 6 height 6
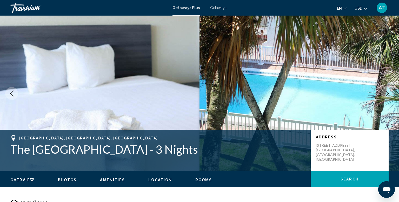
click at [386, 94] on icon "Next image" at bounding box center [387, 93] width 6 height 6
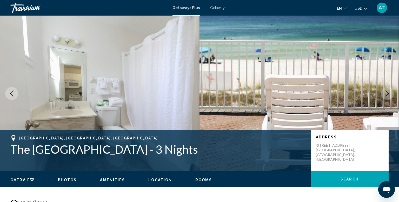
click at [386, 94] on icon "Next image" at bounding box center [387, 93] width 6 height 6
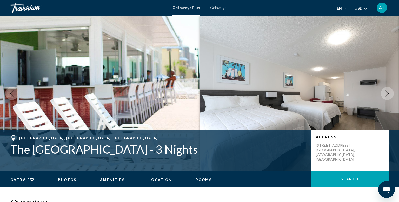
click at [386, 94] on icon "Next image" at bounding box center [387, 93] width 6 height 6
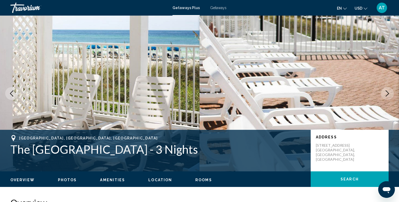
click at [386, 94] on icon "Next image" at bounding box center [387, 93] width 6 height 6
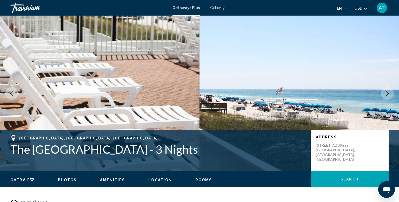
click at [386, 94] on icon "Next image" at bounding box center [387, 93] width 6 height 6
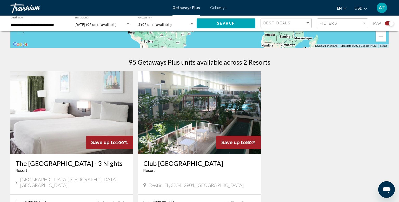
scroll to position [151, 0]
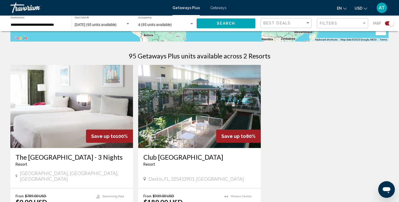
click at [204, 118] on img "Main content" at bounding box center [199, 106] width 123 height 83
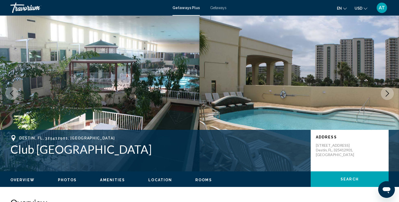
click at [389, 97] on button "Next image" at bounding box center [387, 93] width 13 height 13
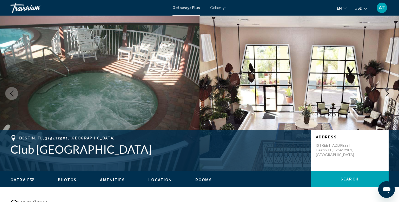
click at [389, 97] on button "Next image" at bounding box center [387, 93] width 13 height 13
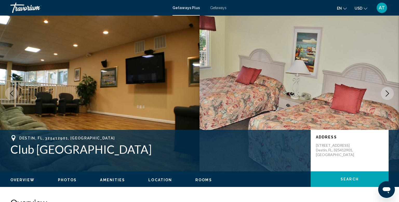
click at [389, 97] on button "Next image" at bounding box center [387, 93] width 13 height 13
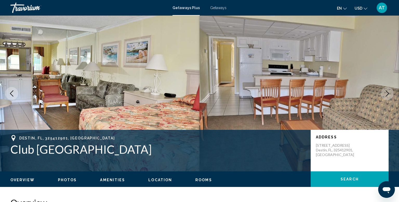
click at [389, 97] on button "Next image" at bounding box center [387, 93] width 13 height 13
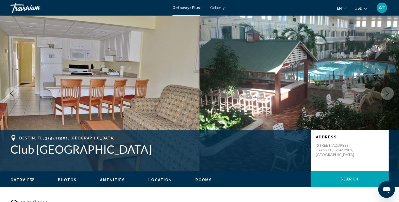
click at [389, 97] on button "Next image" at bounding box center [387, 93] width 13 height 13
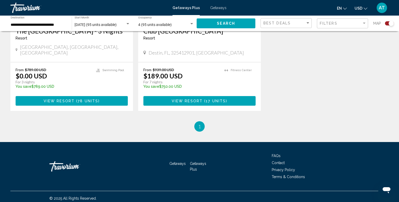
scroll to position [282, 0]
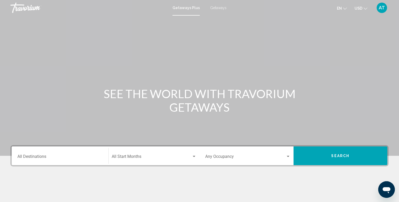
click at [91, 157] on input "Destination All Destinations" at bounding box center [59, 157] width 85 height 5
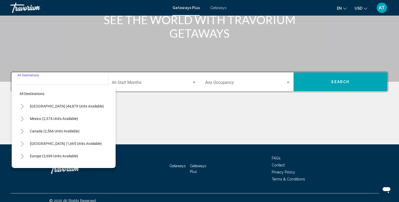
scroll to position [80, 0]
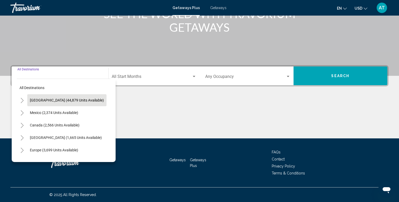
click at [79, 99] on span "United States (44,879 units available)" at bounding box center [67, 100] width 74 height 4
type input "**********"
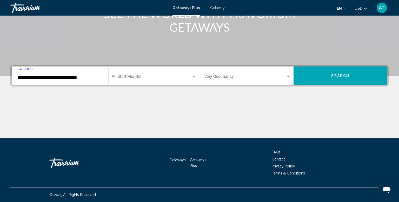
click at [335, 79] on button "Search" at bounding box center [340, 75] width 94 height 19
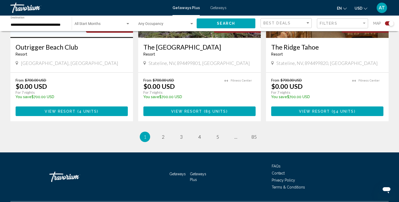
scroll to position [811, 0]
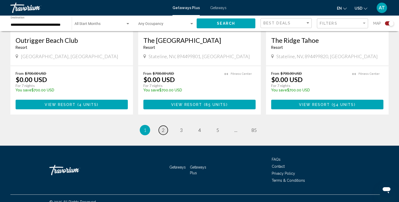
click at [165, 126] on link "page 2" at bounding box center [163, 130] width 9 height 9
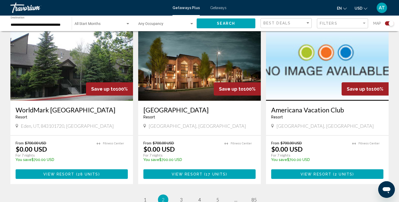
scroll to position [804, 0]
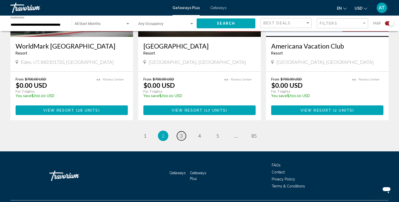
click at [183, 131] on link "page 3" at bounding box center [181, 135] width 9 height 9
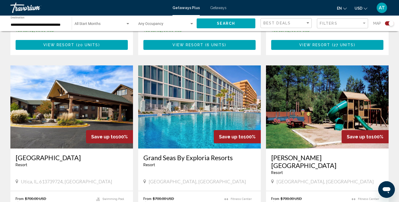
scroll to position [520, 0]
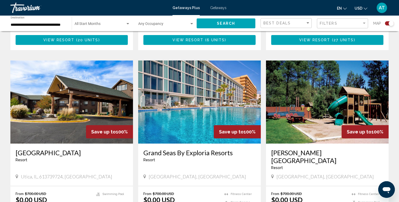
click at [221, 96] on img "Main content" at bounding box center [199, 101] width 123 height 83
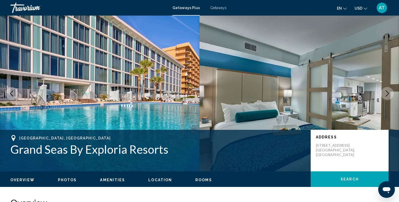
click at [389, 95] on icon "Next image" at bounding box center [387, 93] width 6 height 6
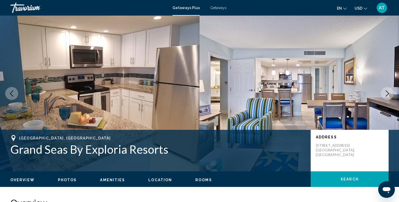
click at [389, 95] on icon "Next image" at bounding box center [387, 93] width 6 height 6
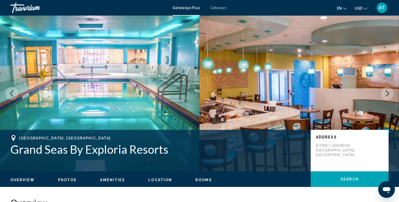
click at [389, 95] on icon "Next image" at bounding box center [387, 93] width 6 height 6
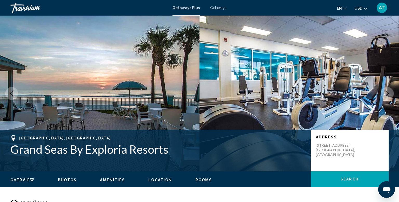
click at [389, 95] on icon "Next image" at bounding box center [387, 93] width 6 height 6
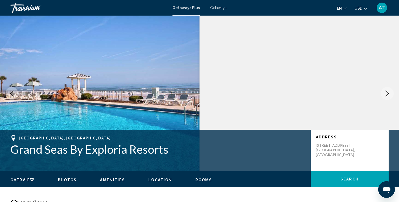
click at [389, 95] on icon "Next image" at bounding box center [387, 93] width 6 height 6
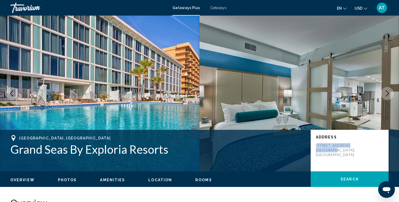
drag, startPoint x: 317, startPoint y: 145, endPoint x: 332, endPoint y: 150, distance: 15.8
click at [332, 150] on p "2424 N. Atlantic Avenue Daytona Beach, FL, 321183245, USA" at bounding box center [337, 150] width 42 height 14
click at [324, 148] on p "2424 N. Atlantic Avenue Daytona Beach, FL, 321183245, USA" at bounding box center [337, 150] width 42 height 14
drag, startPoint x: 316, startPoint y: 145, endPoint x: 349, endPoint y: 154, distance: 34.7
click at [349, 154] on p "2424 N. Atlantic Avenue Daytona Beach, FL, 321183245, USA" at bounding box center [337, 150] width 42 height 14
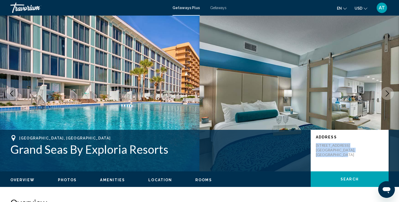
copy p "2424 N. Atlantic Avenue Daytona Beach, FL, 321183245, USA"
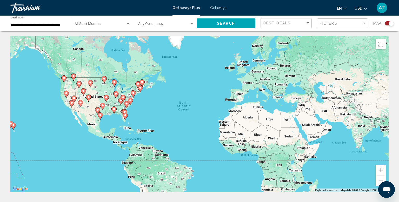
click at [49, 25] on input "**********" at bounding box center [39, 25] width 56 height 4
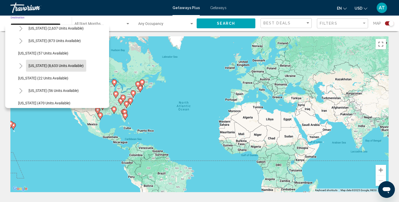
scroll to position [56, 0]
click at [57, 67] on button "Florida (8,633 units available)" at bounding box center [56, 65] width 60 height 12
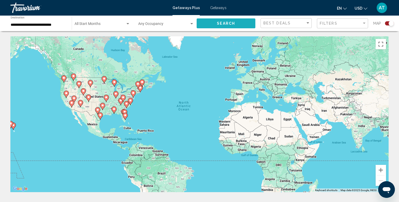
click at [210, 22] on button "Search" at bounding box center [226, 23] width 59 height 10
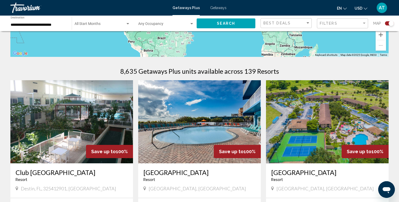
scroll to position [39, 0]
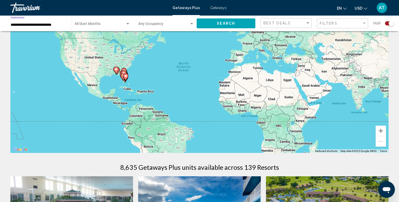
click at [51, 24] on input "**********" at bounding box center [39, 25] width 56 height 4
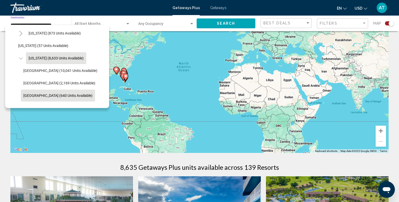
scroll to position [64, 0]
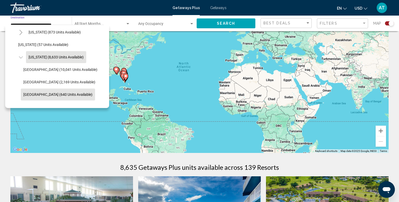
click at [50, 92] on button "West Coast (640 units available)" at bounding box center [58, 95] width 74 height 12
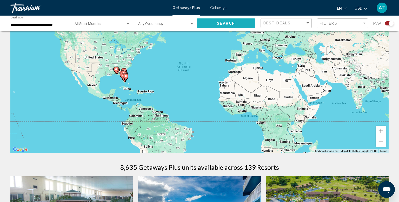
click at [213, 24] on button "Search" at bounding box center [226, 23] width 59 height 10
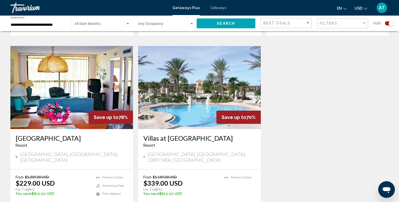
scroll to position [580, 0]
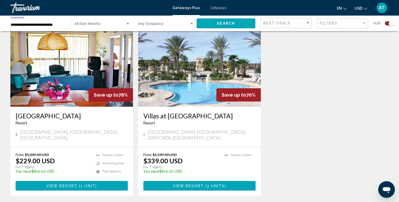
click at [40, 23] on input "**********" at bounding box center [39, 25] width 56 height 4
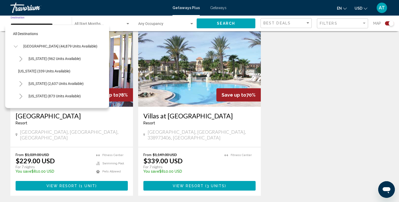
scroll to position [93, 0]
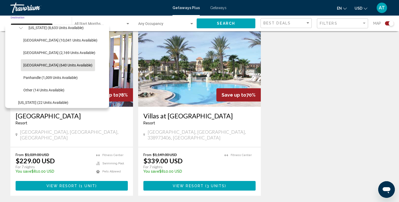
click at [37, 54] on span "East Coast (2,169 units available)" at bounding box center [59, 53] width 72 height 4
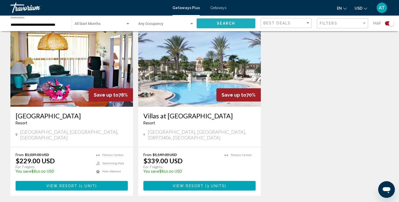
click at [218, 24] on span "Search" at bounding box center [226, 24] width 18 height 4
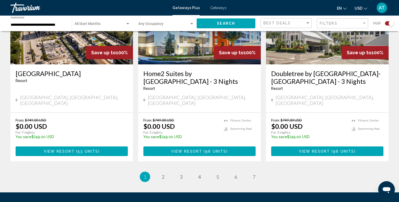
scroll to position [812, 0]
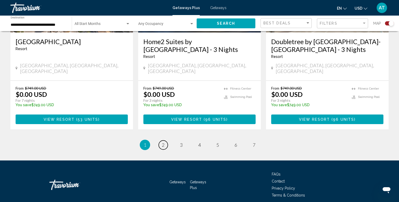
click at [165, 140] on link "page 2" at bounding box center [163, 144] width 9 height 9
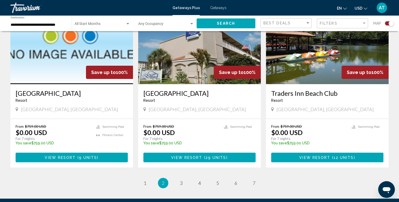
scroll to position [804, 0]
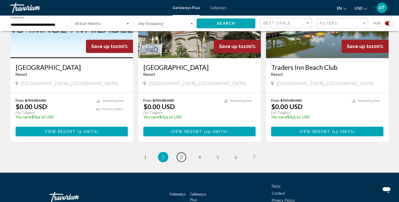
click at [183, 153] on link "page 3" at bounding box center [181, 157] width 9 height 9
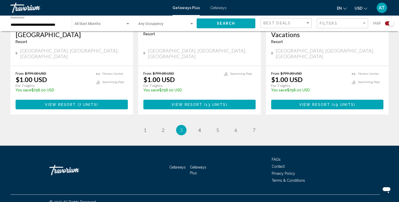
scroll to position [819, 0]
click at [200, 127] on span "4" at bounding box center [199, 130] width 3 height 6
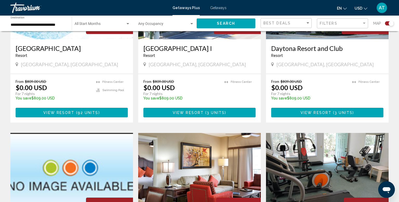
scroll to position [674, 0]
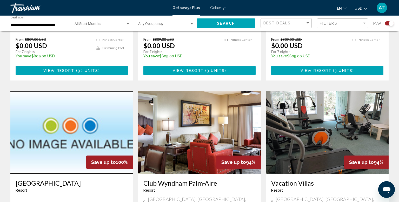
click at [25, 28] on div "**********" at bounding box center [39, 23] width 56 height 14
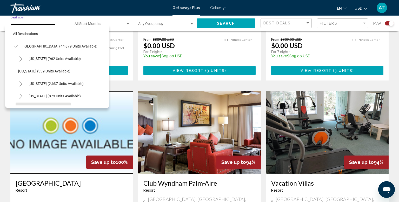
scroll to position [81, 0]
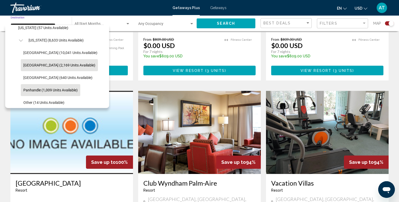
click at [42, 85] on button "Panhandle (1,009 units available)" at bounding box center [50, 90] width 59 height 12
type input "**********"
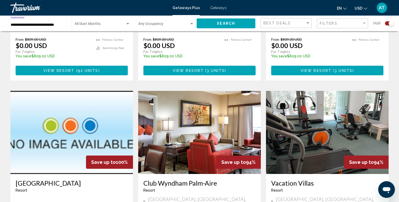
click at [211, 25] on button "Search" at bounding box center [226, 23] width 59 height 10
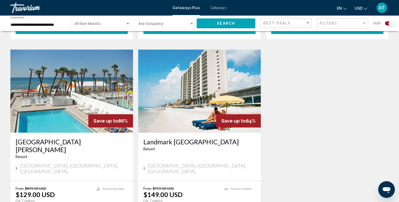
scroll to position [739, 0]
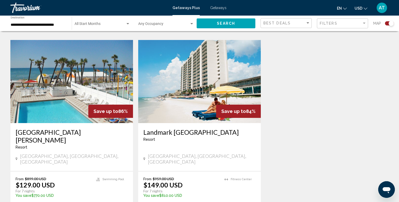
click at [173, 84] on img "Main content" at bounding box center [199, 81] width 123 height 83
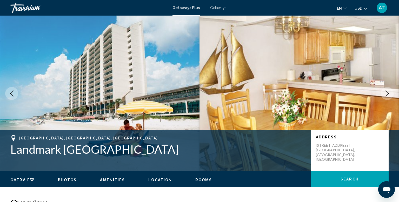
click at [385, 88] on button "Next image" at bounding box center [387, 93] width 13 height 13
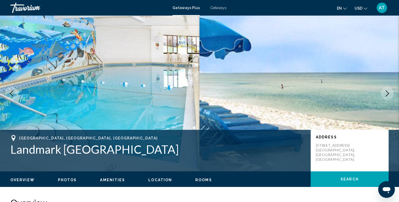
click at [385, 88] on button "Next image" at bounding box center [387, 93] width 13 height 13
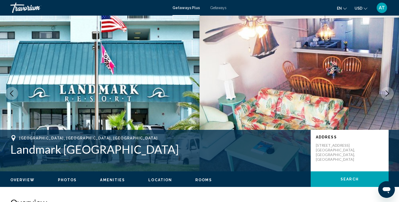
click at [385, 88] on button "Next image" at bounding box center [387, 93] width 13 height 13
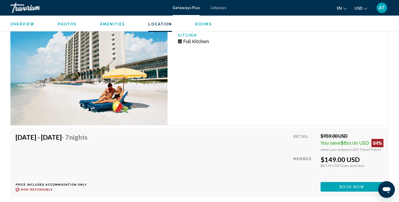
scroll to position [1036, 0]
